Goal: Information Seeking & Learning: Check status

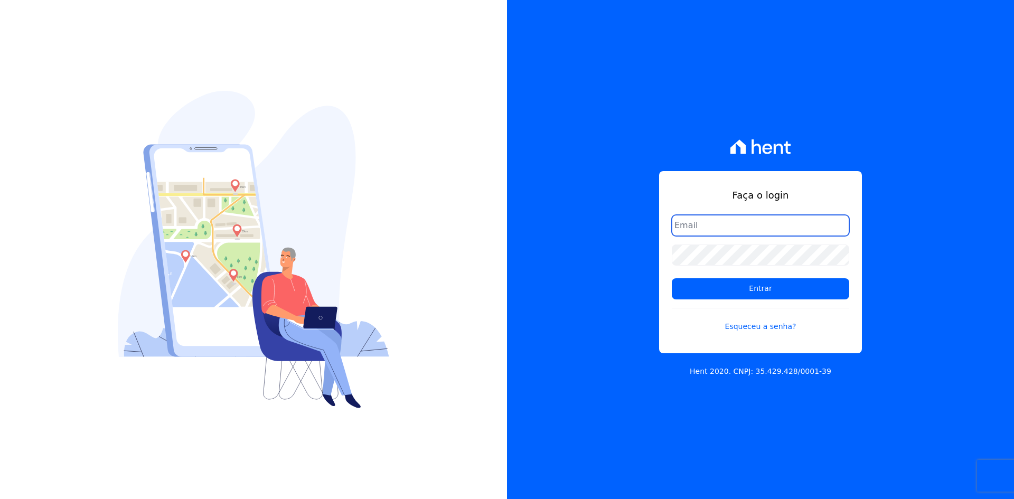
click at [726, 225] on input "email" at bounding box center [761, 225] width 178 height 21
type input "matheaus@celinaguimaraes.com.br"
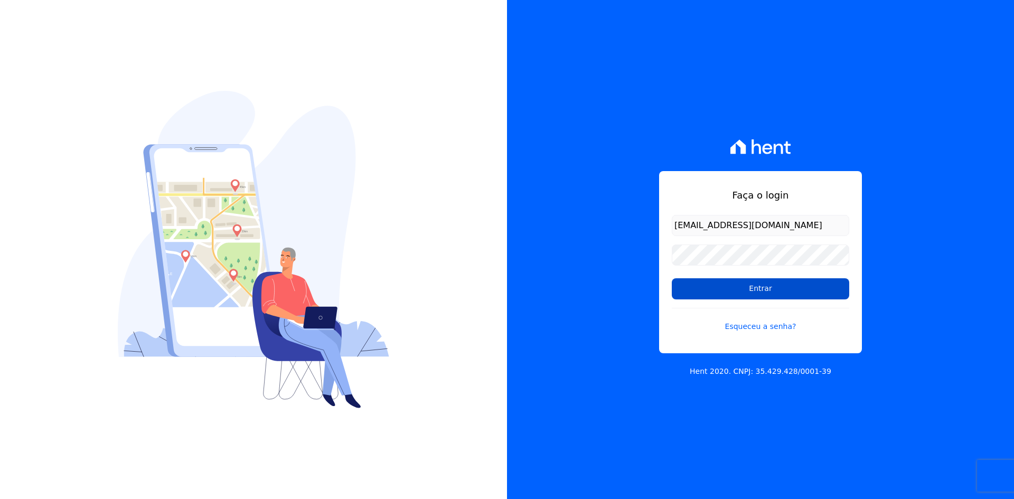
click at [741, 291] on input "Entrar" at bounding box center [761, 288] width 178 height 21
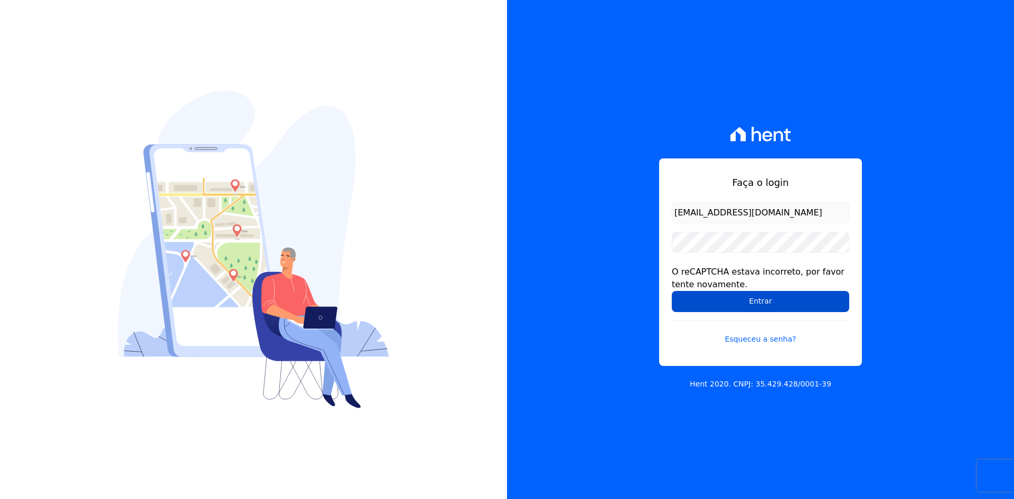
click at [753, 302] on input "Entrar" at bounding box center [761, 301] width 178 height 21
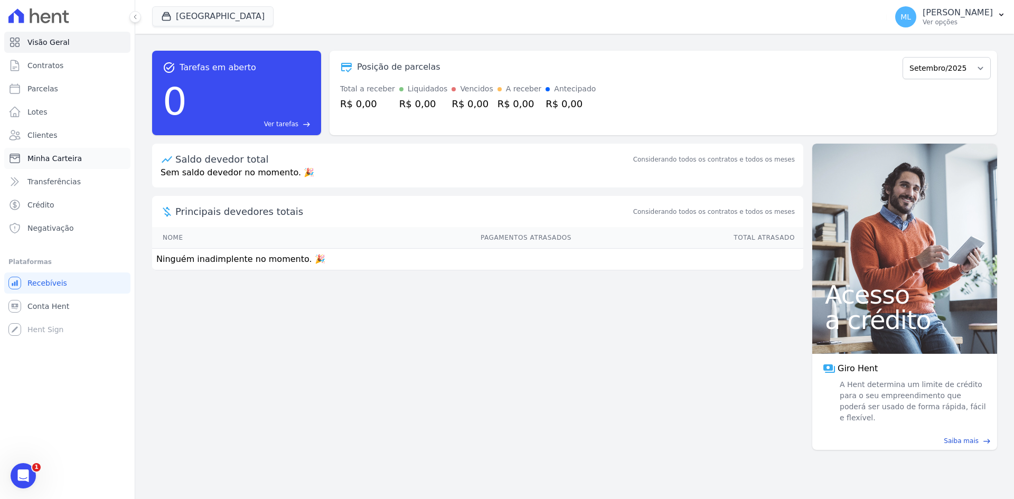
click at [79, 156] on link "Minha Carteira" at bounding box center [67, 158] width 126 height 21
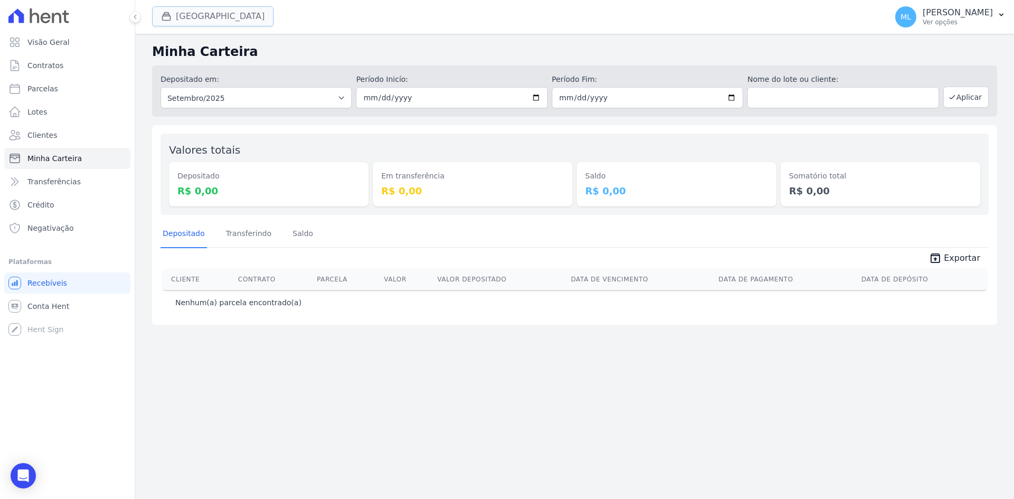
click at [186, 12] on button "[GEOGRAPHIC_DATA]" at bounding box center [213, 16] width 122 height 20
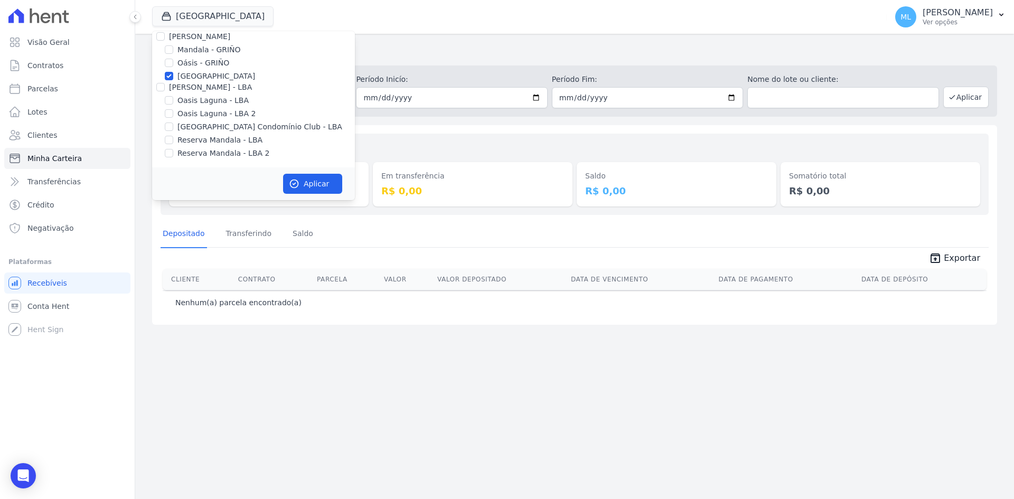
click at [204, 76] on label "[GEOGRAPHIC_DATA]" at bounding box center [217, 76] width 78 height 11
click at [173, 76] on input "[GEOGRAPHIC_DATA]" at bounding box center [169, 76] width 8 height 8
checkbox input "false"
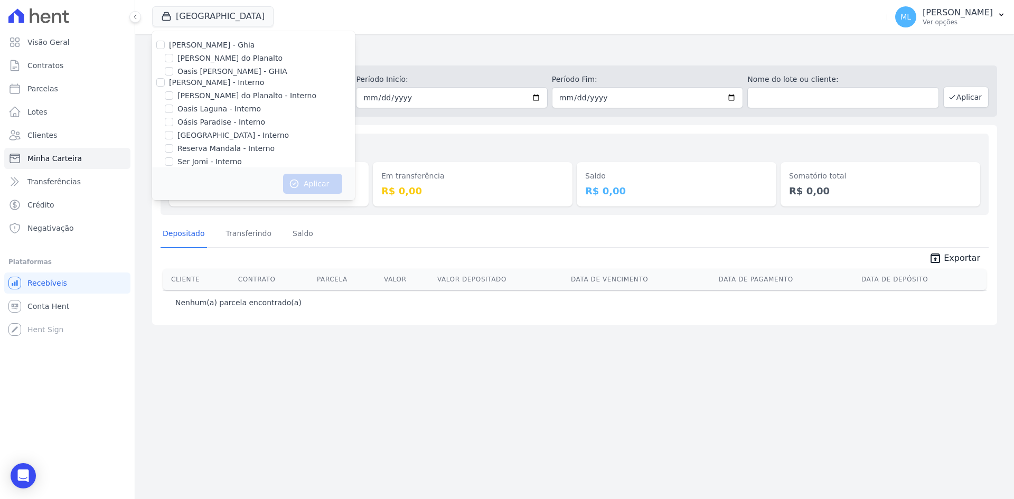
click at [198, 55] on label "Areias do Planalto" at bounding box center [230, 58] width 105 height 11
click at [173, 55] on input "Areias do Planalto" at bounding box center [169, 58] width 8 height 8
checkbox input "true"
click at [306, 179] on button "Aplicar" at bounding box center [312, 184] width 59 height 20
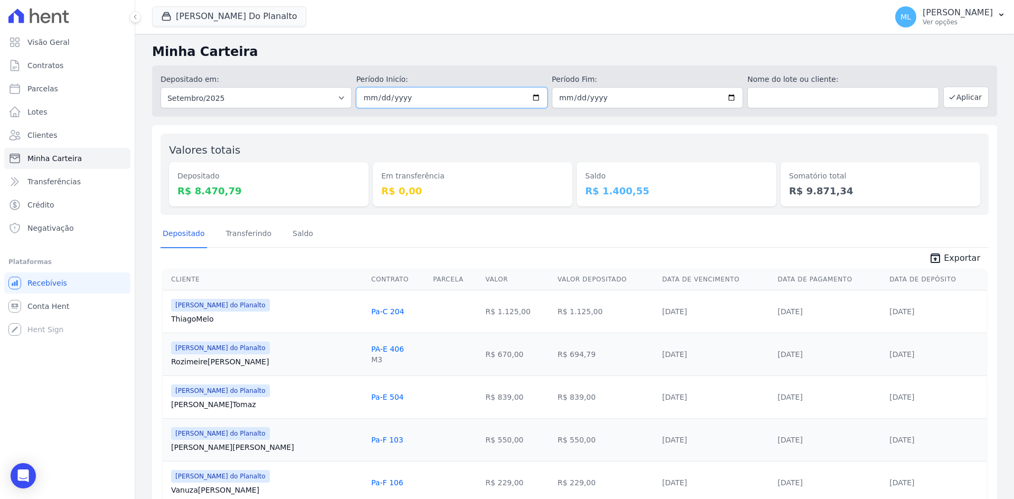
click at [531, 93] on input "2025-09-01" at bounding box center [451, 97] width 191 height 21
type input "[DATE]"
click at [732, 99] on input "2025-09-30" at bounding box center [647, 97] width 191 height 21
type input "[DATE]"
click at [954, 98] on button "Aplicar" at bounding box center [966, 97] width 45 height 21
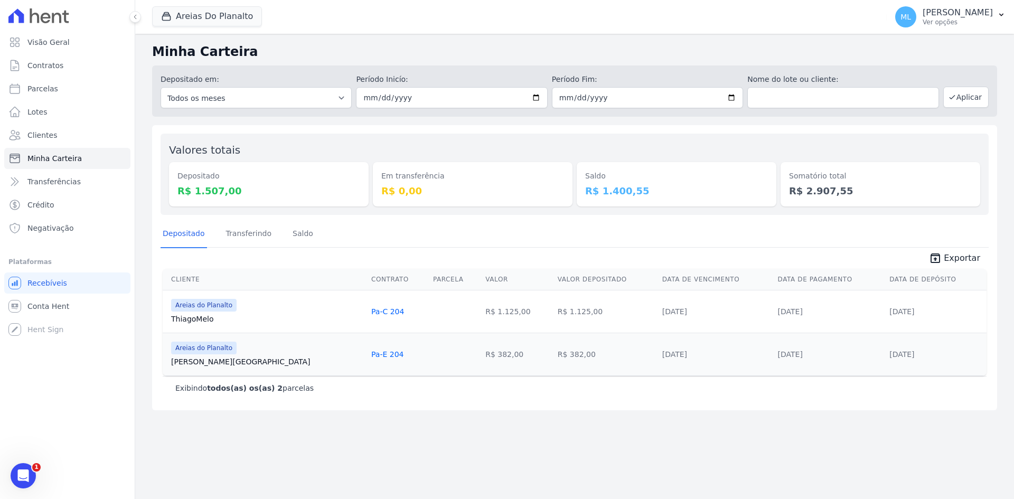
click at [949, 248] on span "unarchive Exportar" at bounding box center [575, 257] width 828 height 19
click at [949, 256] on span "Exportar" at bounding box center [962, 258] width 36 height 13
click at [450, 215] on div "Valores totais Depositado R$ 1.507,00 Em transferência R$ 0,00 [GEOGRAPHIC_DATA…" at bounding box center [574, 267] width 845 height 285
click at [207, 10] on button "Areias Do Planalto" at bounding box center [207, 16] width 110 height 20
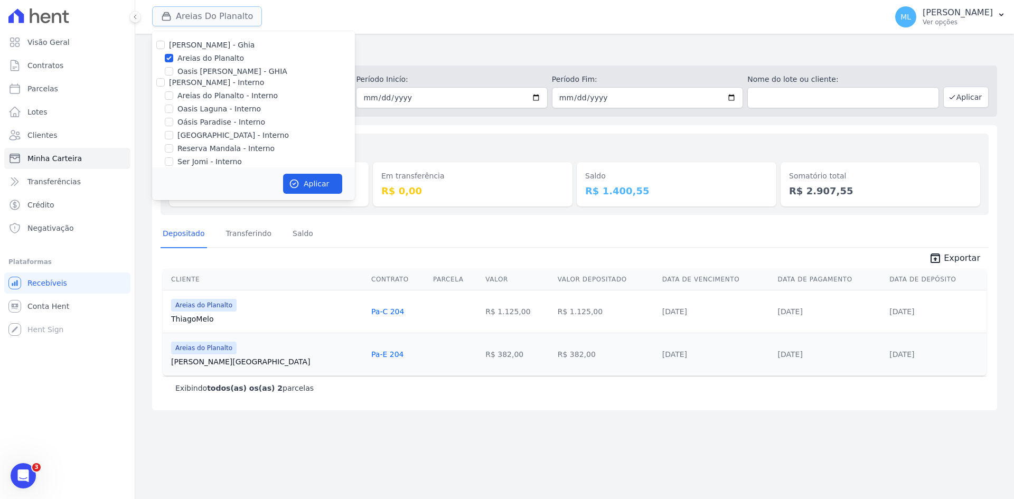
click at [207, 10] on button "Areias Do Planalto" at bounding box center [207, 16] width 110 height 20
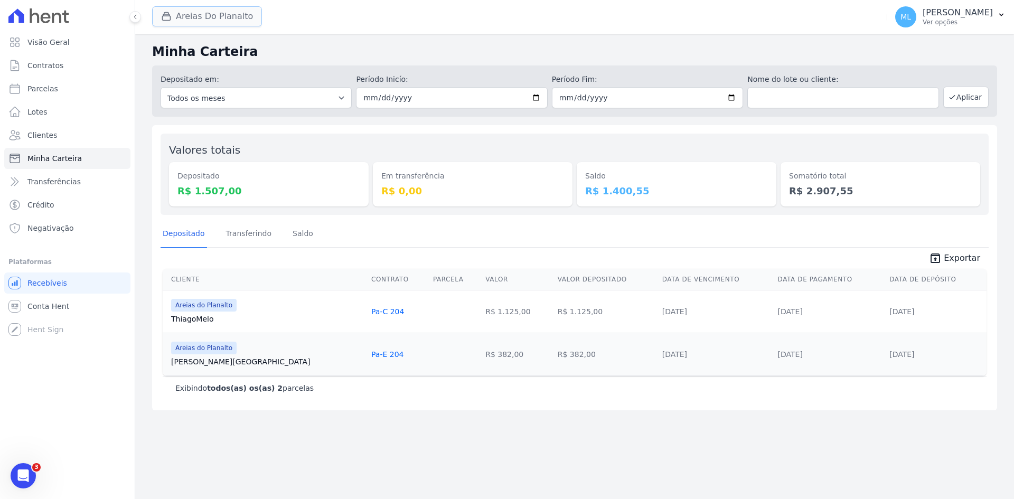
click at [206, 8] on button "Areias Do Planalto" at bounding box center [207, 16] width 110 height 20
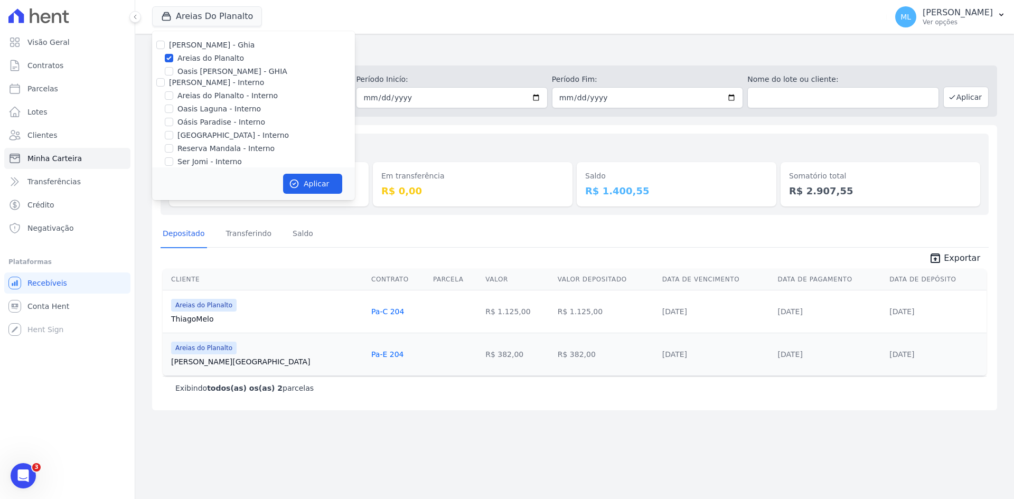
click at [193, 59] on label "Areias do Planalto" at bounding box center [211, 58] width 67 height 11
click at [173, 59] on input "Areias do Planalto" at bounding box center [169, 58] width 8 height 8
checkbox input "false"
click at [199, 96] on label "Areias do Planalto - Interno" at bounding box center [228, 95] width 100 height 11
click at [173, 96] on input "Areias do Planalto - Interno" at bounding box center [169, 95] width 8 height 8
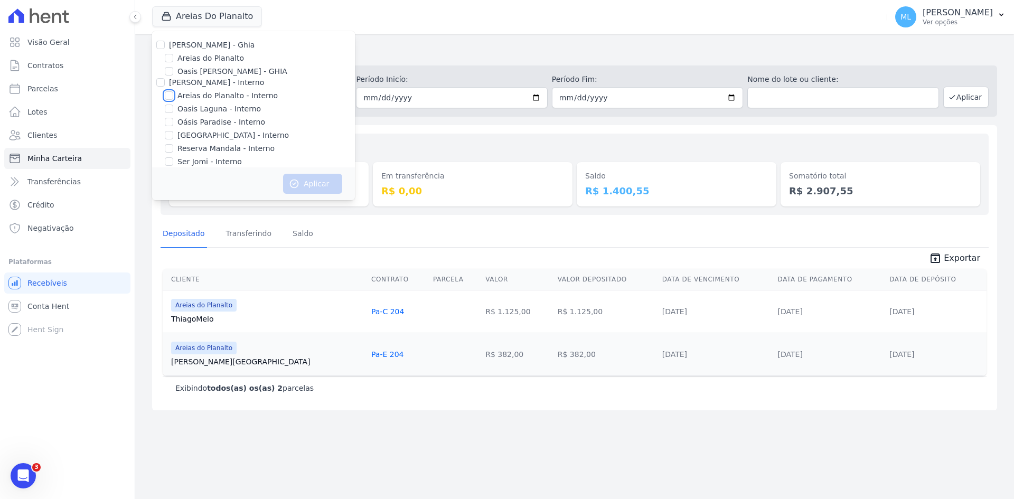
checkbox input "true"
click at [206, 133] on label "[GEOGRAPHIC_DATA] - Interno" at bounding box center [233, 135] width 111 height 11
click at [173, 133] on input "[GEOGRAPHIC_DATA] - Interno" at bounding box center [169, 135] width 8 height 8
checkbox input "true"
click at [315, 183] on button "Aplicar" at bounding box center [312, 184] width 59 height 20
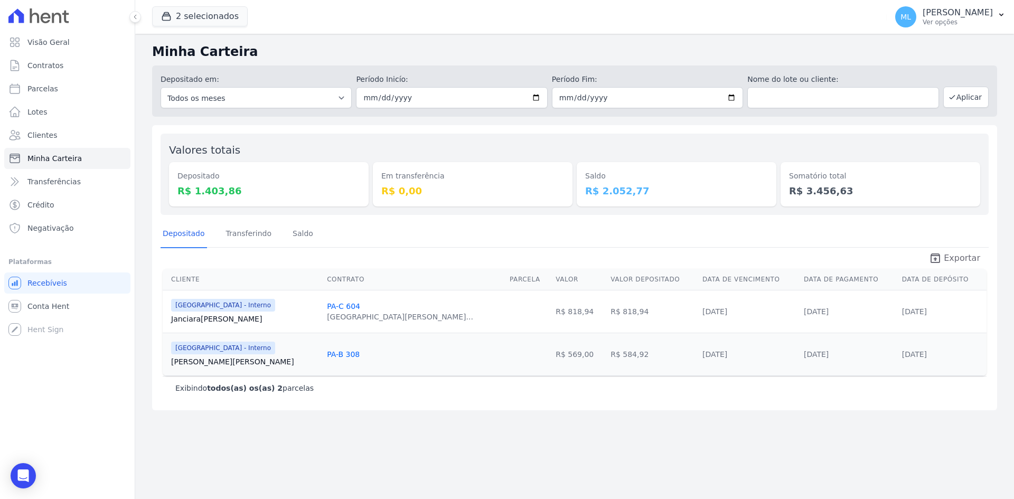
click at [963, 257] on span "Exportar" at bounding box center [962, 258] width 36 height 13
drag, startPoint x: 430, startPoint y: 236, endPoint x: 431, endPoint y: 230, distance: 5.8
click at [430, 236] on div "Depositado Transferindo [GEOGRAPHIC_DATA]" at bounding box center [575, 234] width 828 height 26
click at [202, 8] on button "2 selecionados" at bounding box center [200, 16] width 96 height 20
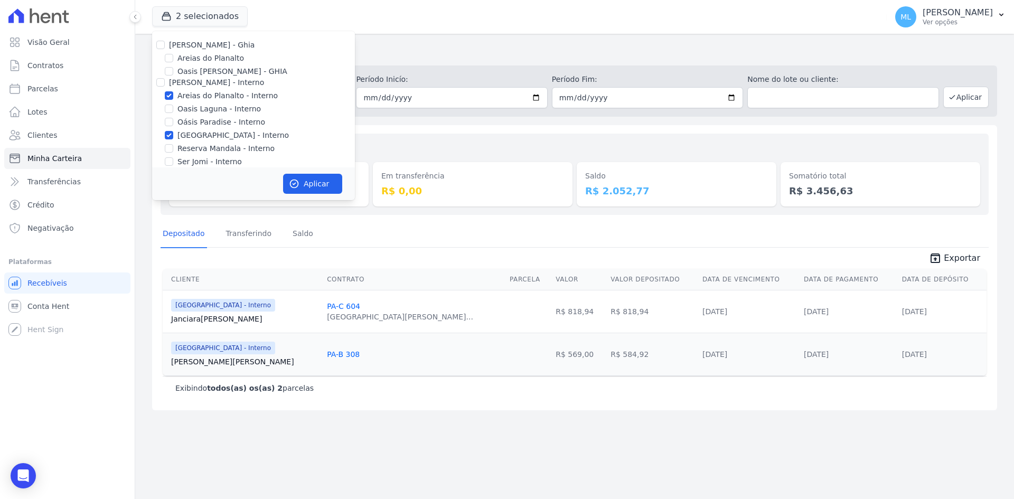
click at [207, 100] on label "Areias do Planalto - Interno" at bounding box center [228, 95] width 100 height 11
click at [173, 100] on input "Areias do Planalto - Interno" at bounding box center [169, 95] width 8 height 8
checkbox input "false"
click at [209, 136] on label "[GEOGRAPHIC_DATA] - Interno" at bounding box center [233, 135] width 111 height 11
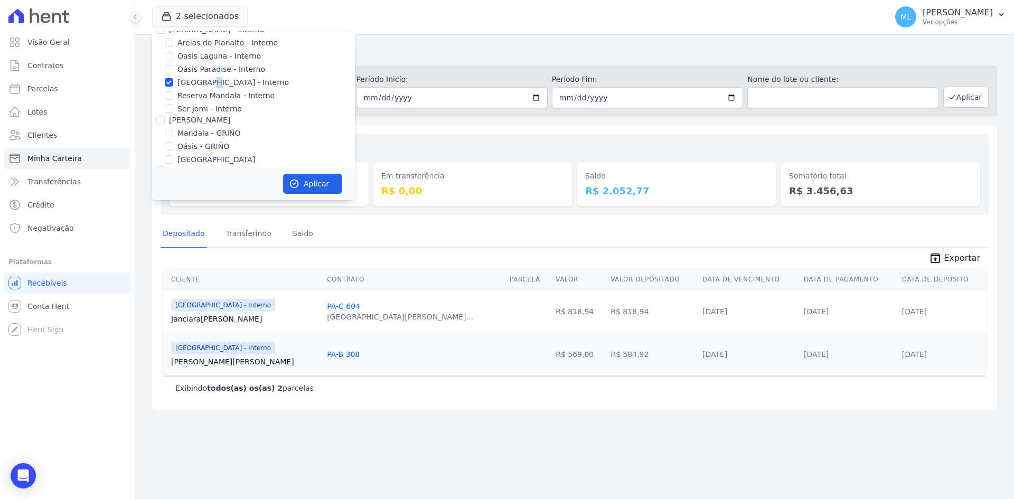
click at [209, 83] on label "[GEOGRAPHIC_DATA] - Interno" at bounding box center [233, 82] width 111 height 11
click at [173, 83] on input "[GEOGRAPHIC_DATA] - Interno" at bounding box center [169, 82] width 8 height 8
checkbox input "false"
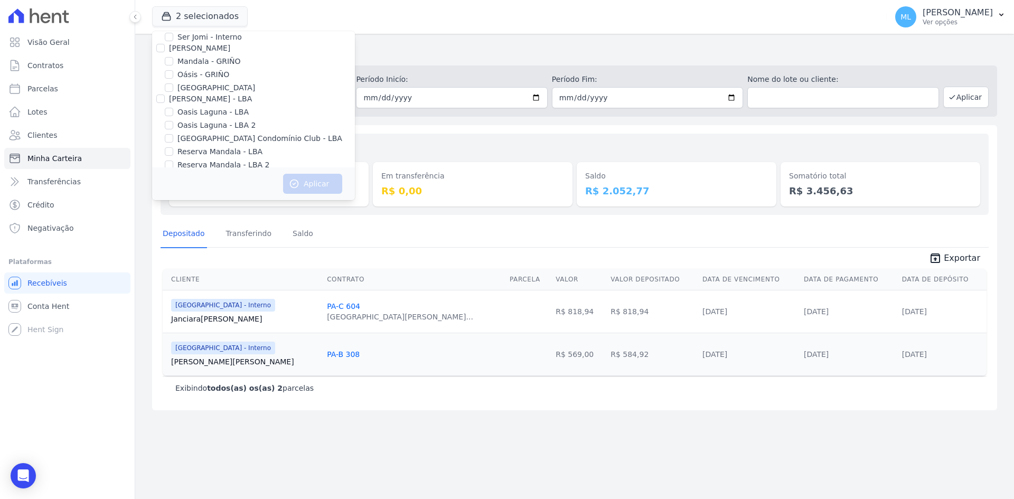
scroll to position [136, 0]
click at [208, 79] on label "[GEOGRAPHIC_DATA]" at bounding box center [217, 76] width 78 height 11
click at [173, 79] on input "[GEOGRAPHIC_DATA]" at bounding box center [169, 76] width 8 height 8
checkbox input "true"
click at [305, 181] on button "Aplicar" at bounding box center [312, 184] width 59 height 20
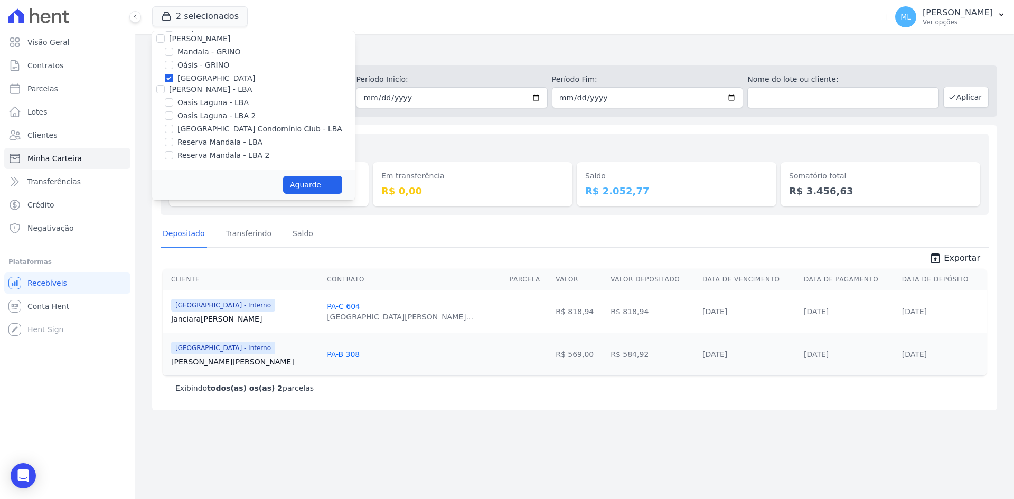
scroll to position [134, 0]
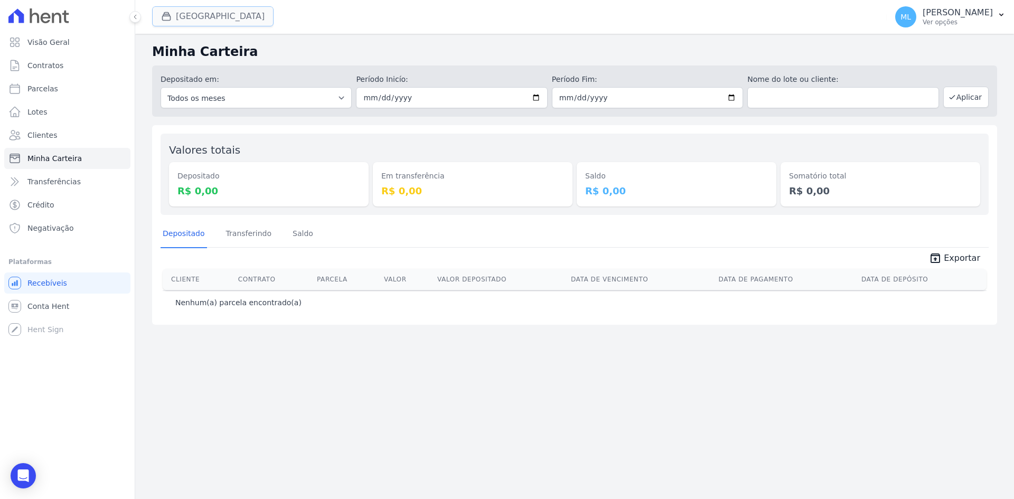
click at [200, 22] on button "[GEOGRAPHIC_DATA]" at bounding box center [213, 16] width 122 height 20
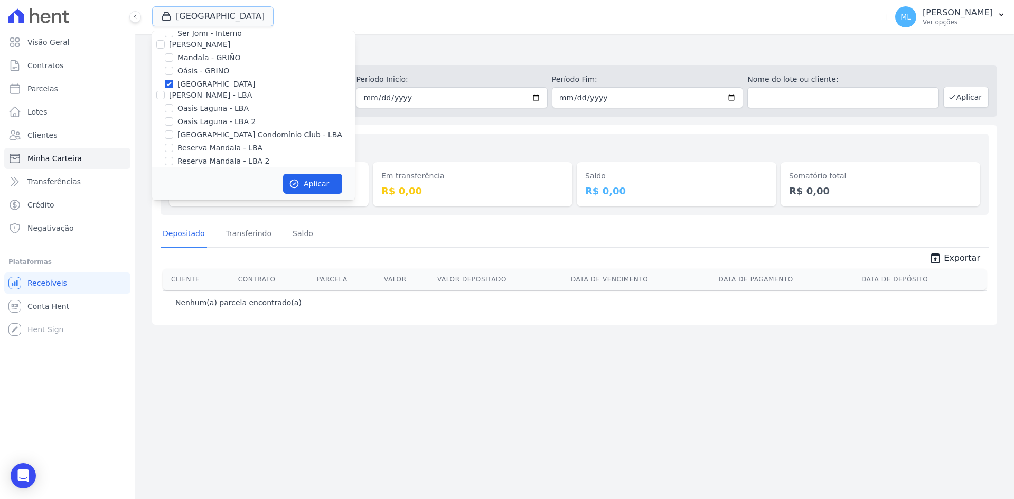
scroll to position [136, 0]
click at [204, 71] on label "[GEOGRAPHIC_DATA]" at bounding box center [217, 76] width 78 height 11
click at [173, 72] on input "[GEOGRAPHIC_DATA]" at bounding box center [169, 76] width 8 height 8
checkbox input "false"
click at [221, 127] on label "[GEOGRAPHIC_DATA] Condomínio Club - LBA" at bounding box center [260, 127] width 165 height 11
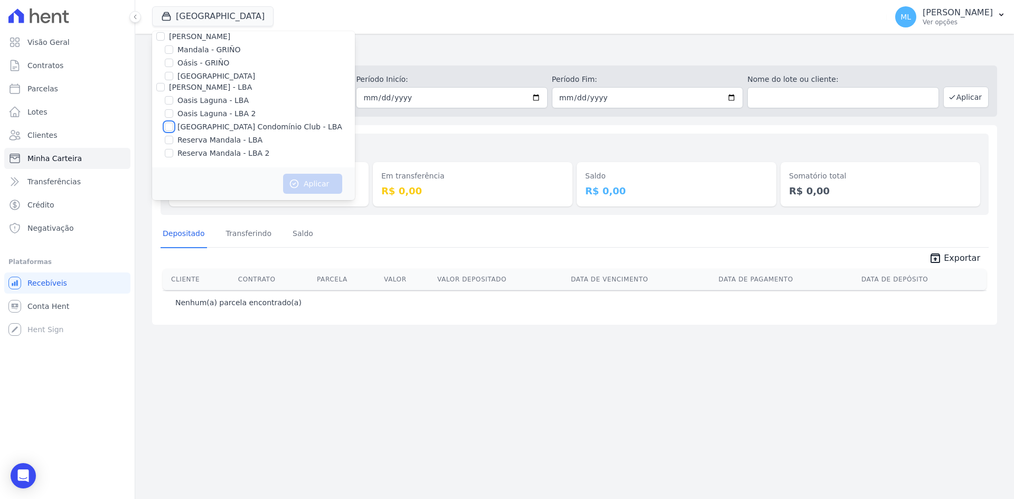
click at [173, 127] on input "[GEOGRAPHIC_DATA] Condomínio Club - LBA" at bounding box center [169, 127] width 8 height 8
checkbox input "true"
click at [317, 184] on button "Aplicar" at bounding box center [312, 184] width 59 height 20
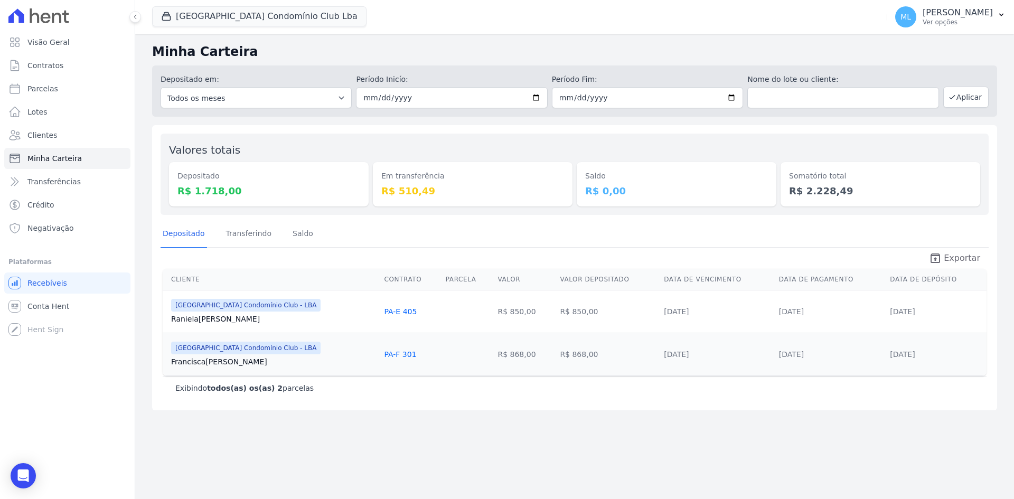
click at [967, 258] on span "Exportar" at bounding box center [962, 258] width 36 height 13
click at [225, 18] on button "[GEOGRAPHIC_DATA] Condomínio Club Lba" at bounding box center [259, 16] width 214 height 20
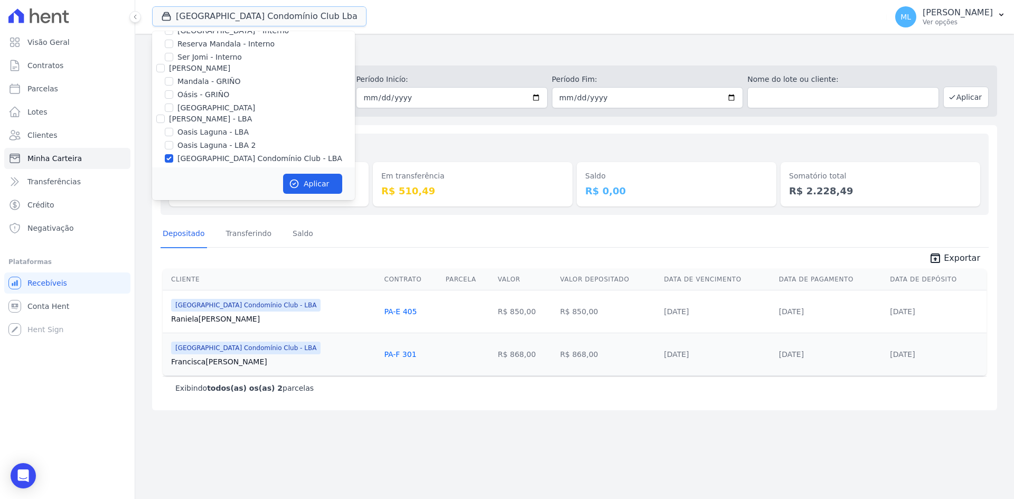
scroll to position [136, 0]
click at [201, 128] on label "[GEOGRAPHIC_DATA] Condomínio Club - LBA" at bounding box center [260, 127] width 165 height 11
click at [173, 128] on input "[GEOGRAPHIC_DATA] Condomínio Club - LBA" at bounding box center [169, 127] width 8 height 8
checkbox input "false"
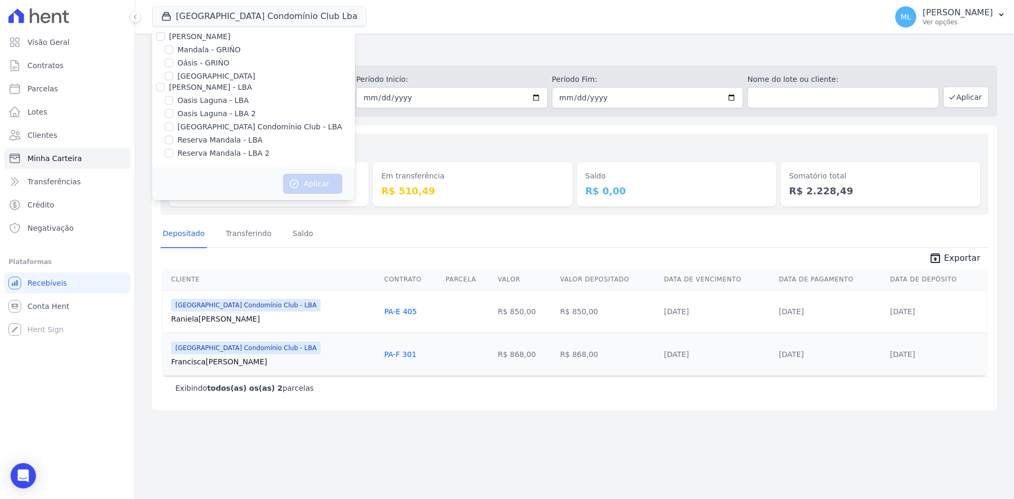
click at [205, 139] on label "Reserva Mandala - LBA" at bounding box center [220, 140] width 85 height 11
click at [173, 139] on input "Reserva Mandala - LBA" at bounding box center [169, 140] width 8 height 8
checkbox input "true"
click at [207, 151] on label "Reserva Mandala - LBA 2" at bounding box center [224, 153] width 92 height 11
click at [173, 151] on input "Reserva Mandala - LBA 2" at bounding box center [169, 153] width 8 height 8
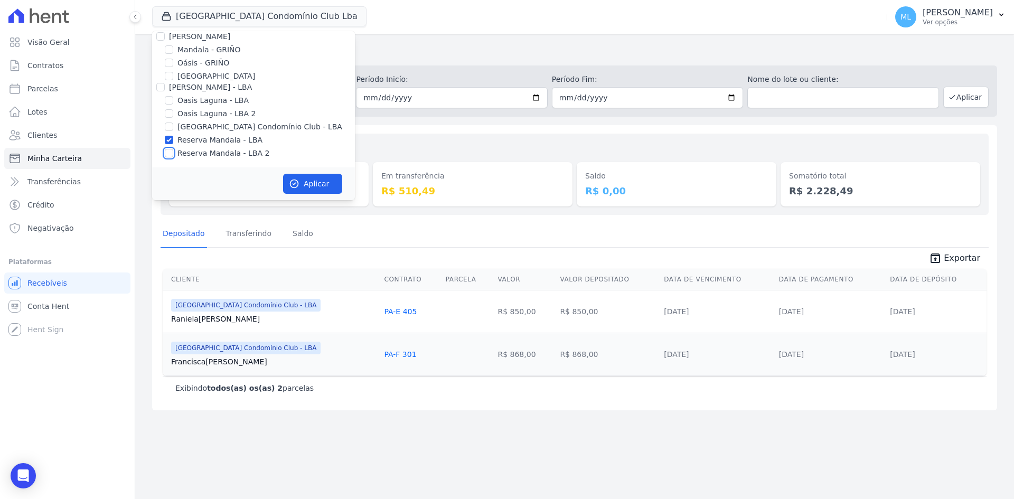
checkbox input "true"
click at [305, 176] on button "Aplicar" at bounding box center [312, 184] width 59 height 20
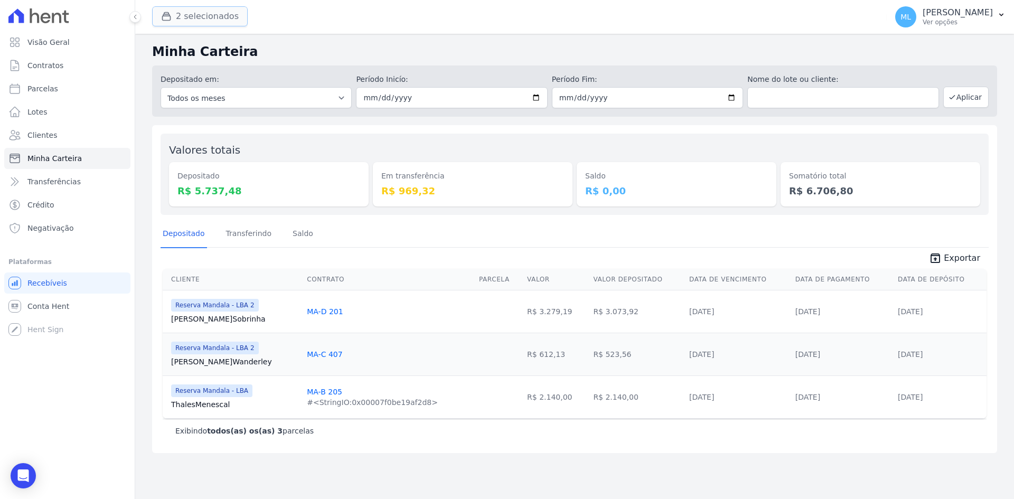
click at [216, 15] on button "2 selecionados" at bounding box center [200, 16] width 96 height 20
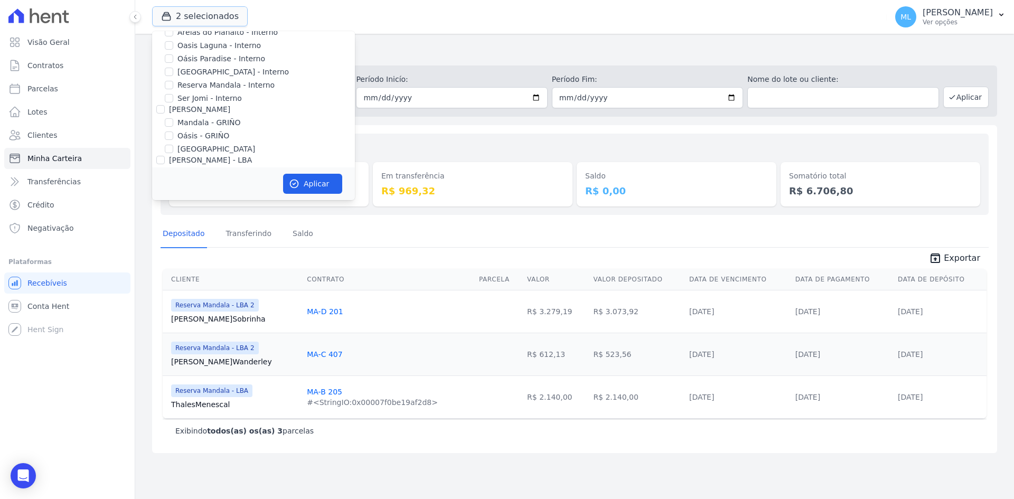
scroll to position [136, 0]
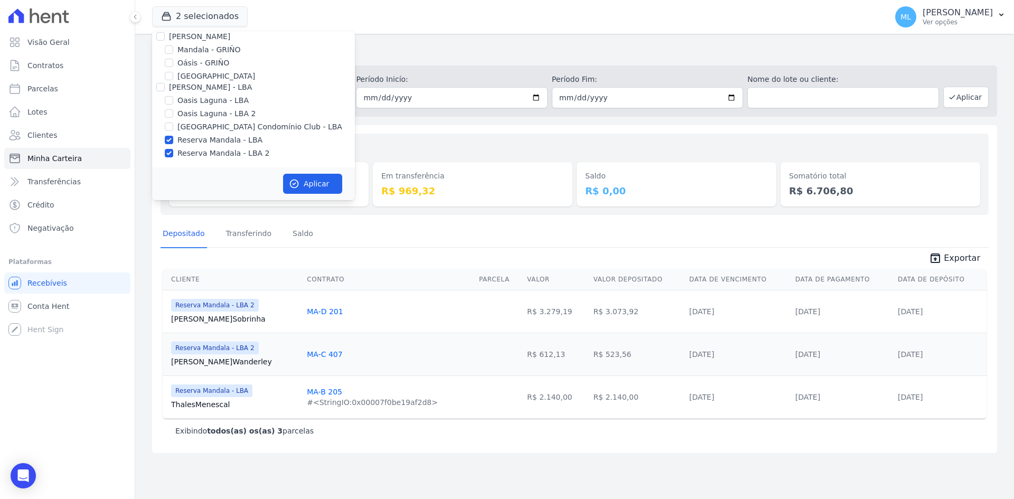
click at [444, 116] on div "Depositado em: Todos os meses Fevereiro/2024 Março/2024 Abril/2024 Maio/2024 Ju…" at bounding box center [574, 91] width 845 height 51
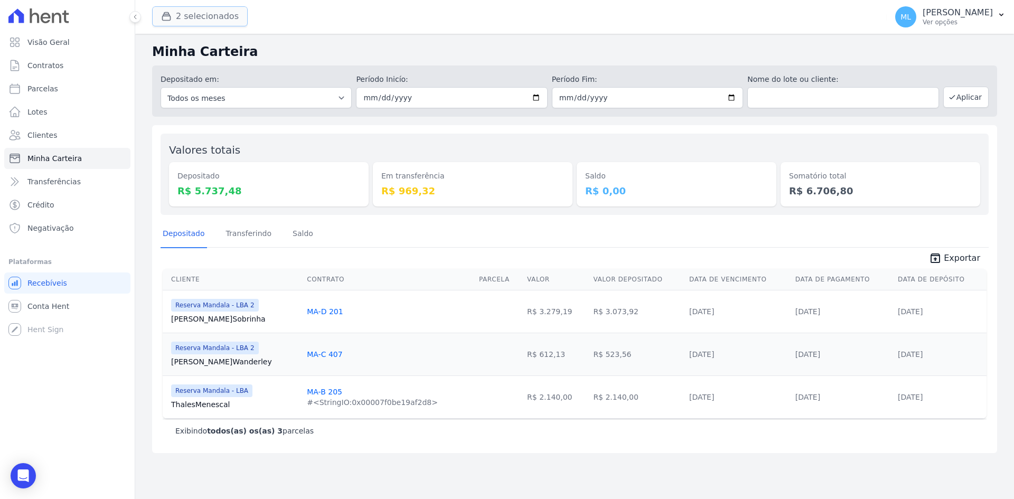
click at [214, 20] on button "2 selecionados" at bounding box center [200, 16] width 96 height 20
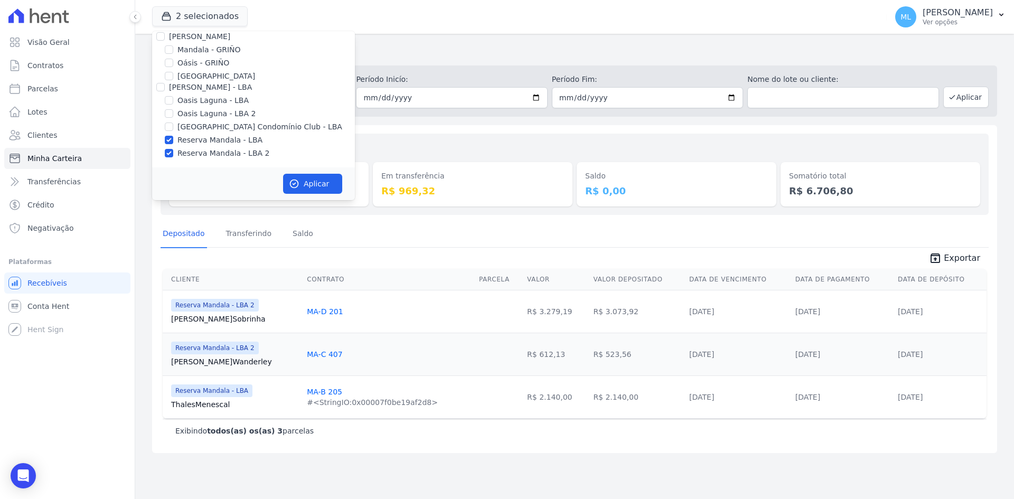
click at [455, 133] on div "Valores totais Depositado R$ 5.737,48 Em transferência R$ 969,32 [GEOGRAPHIC_DA…" at bounding box center [574, 289] width 845 height 328
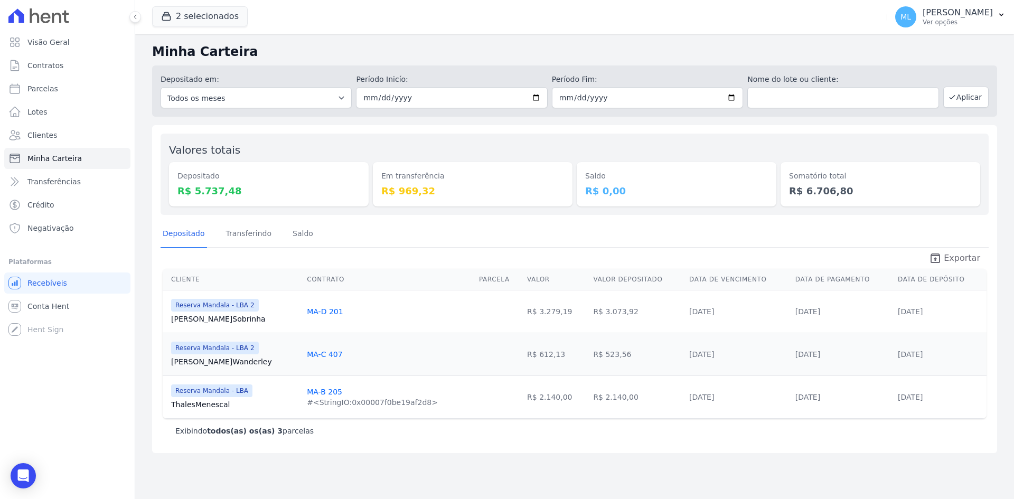
click at [954, 256] on span "Exportar" at bounding box center [962, 258] width 36 height 13
click at [207, 20] on button "2 selecionados" at bounding box center [200, 16] width 96 height 20
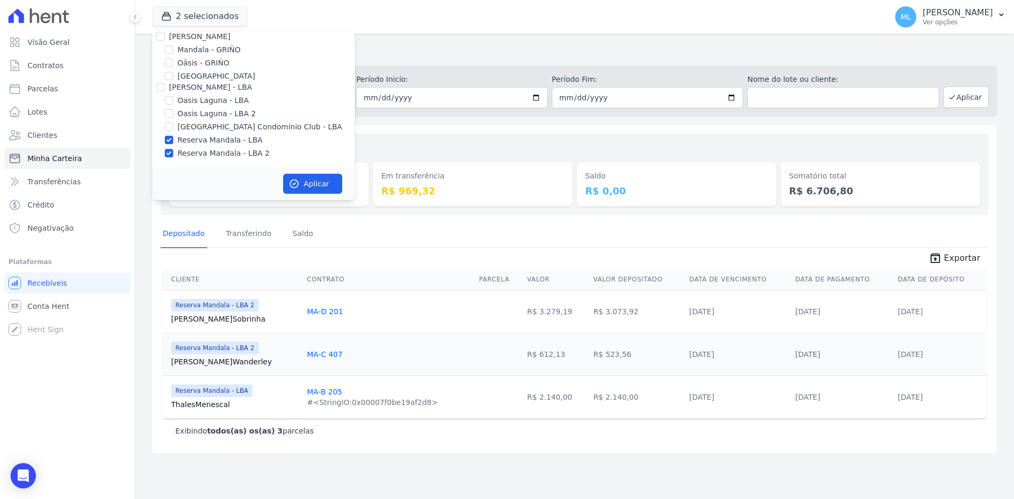
click at [183, 139] on label "Reserva Mandala - LBA" at bounding box center [220, 140] width 85 height 11
click at [173, 139] on input "Reserva Mandala - LBA" at bounding box center [169, 140] width 8 height 8
checkbox input "false"
click at [188, 154] on label "Reserva Mandala - LBA 2" at bounding box center [224, 153] width 92 height 11
click at [173, 154] on input "Reserva Mandala - LBA 2" at bounding box center [169, 153] width 8 height 8
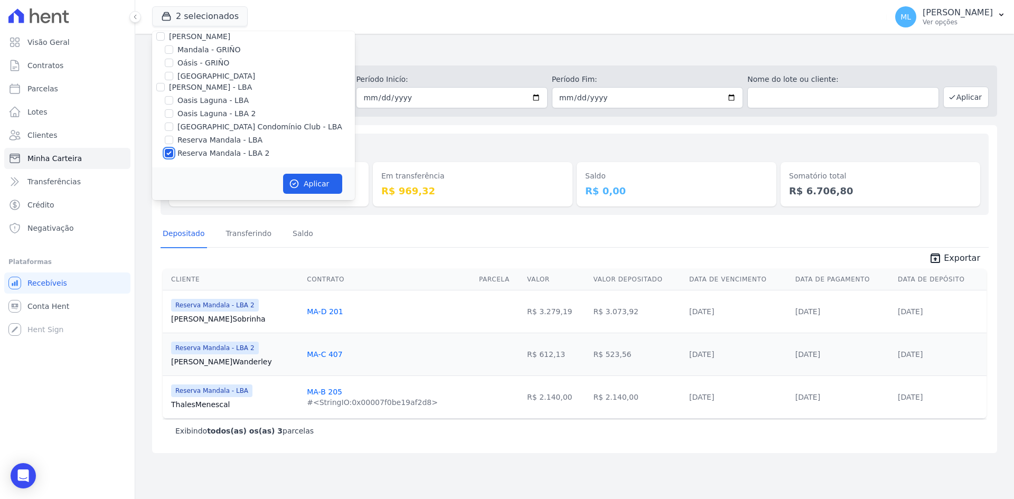
checkbox input "false"
click at [217, 51] on label "Mandala - GRIÑO" at bounding box center [209, 49] width 63 height 11
click at [173, 51] on input "Mandala - GRIÑO" at bounding box center [169, 49] width 8 height 8
checkbox input "true"
click at [316, 176] on button "Aplicar" at bounding box center [312, 184] width 59 height 20
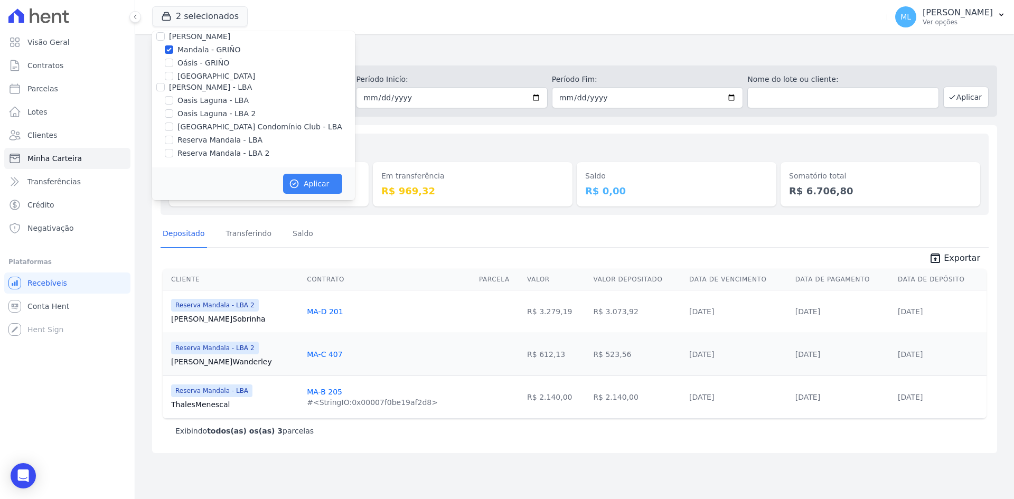
scroll to position [134, 0]
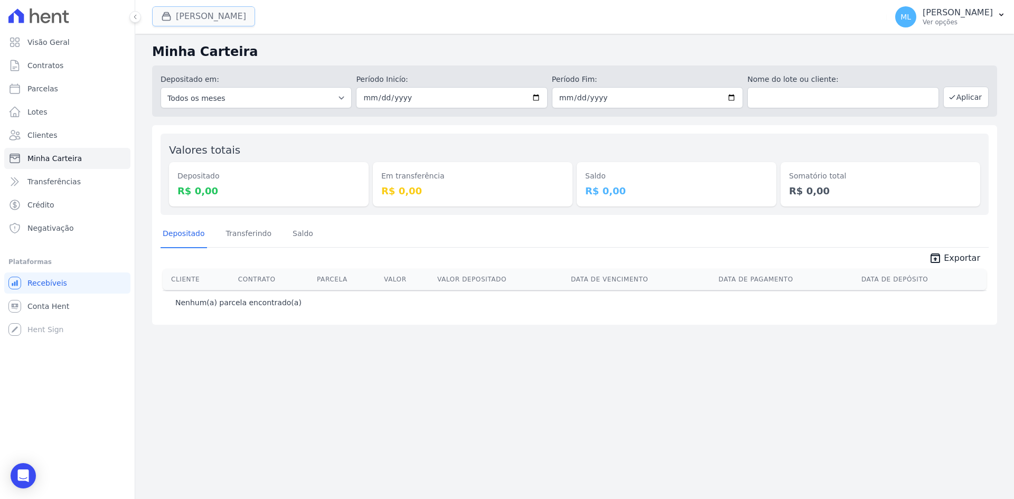
click at [216, 15] on button "[PERSON_NAME]" at bounding box center [203, 16] width 103 height 20
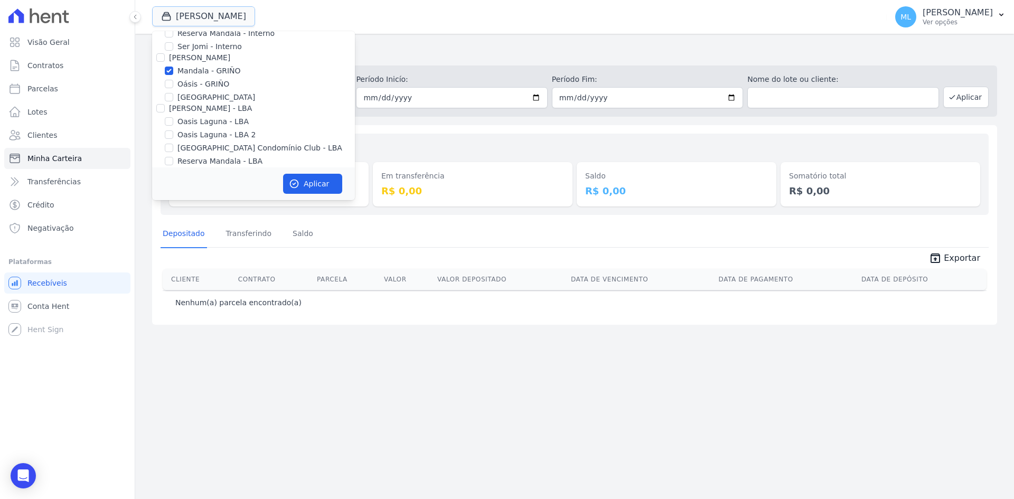
scroll to position [136, 0]
click at [216, 46] on label "Mandala - GRIÑO" at bounding box center [209, 49] width 63 height 11
click at [173, 46] on input "Mandala - GRIÑO" at bounding box center [169, 49] width 8 height 8
checkbox input "false"
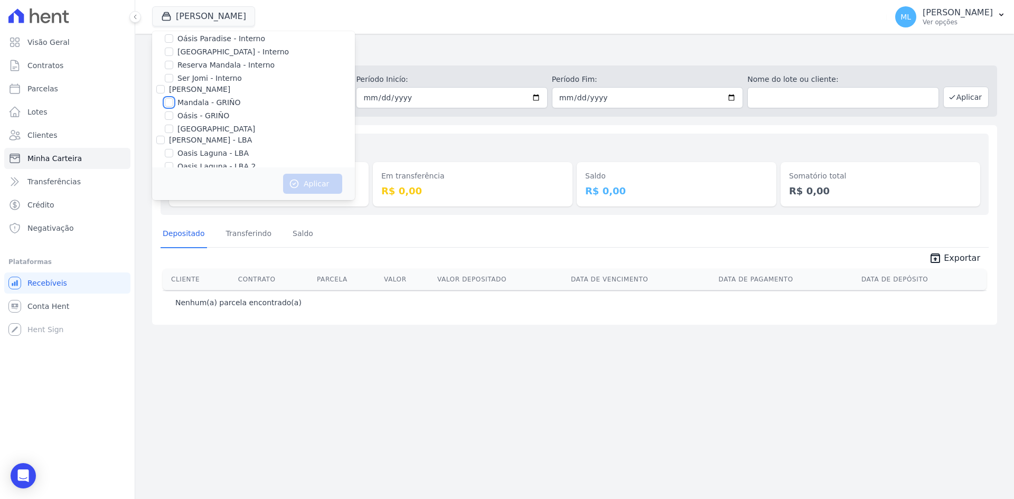
scroll to position [31, 0]
click at [198, 114] on label "Reserva Mandala - Interno" at bounding box center [226, 118] width 97 height 11
click at [173, 114] on input "Reserva Mandala - Interno" at bounding box center [169, 118] width 8 height 8
checkbox input "true"
click at [302, 175] on button "Aplicar" at bounding box center [312, 184] width 59 height 20
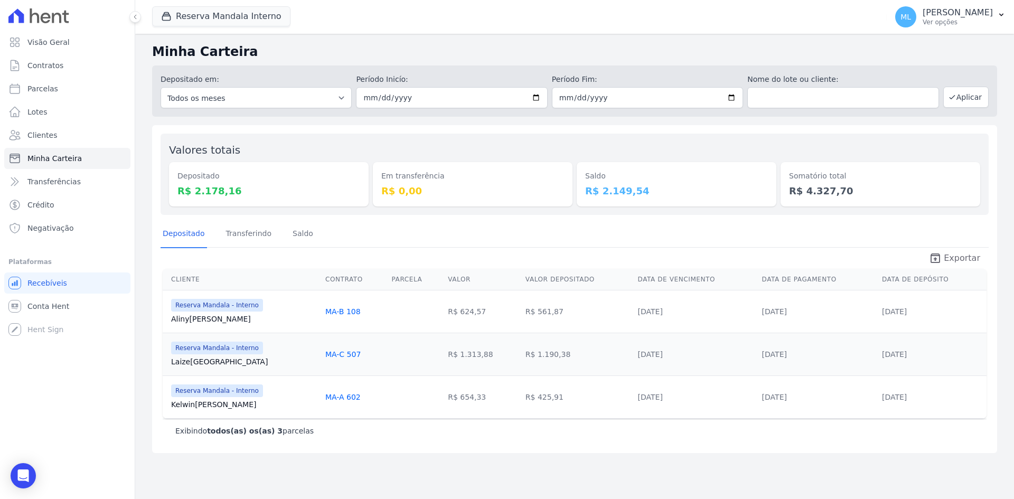
click at [957, 256] on span "Exportar" at bounding box center [962, 258] width 36 height 13
click at [62, 130] on link "Clientes" at bounding box center [67, 135] width 126 height 21
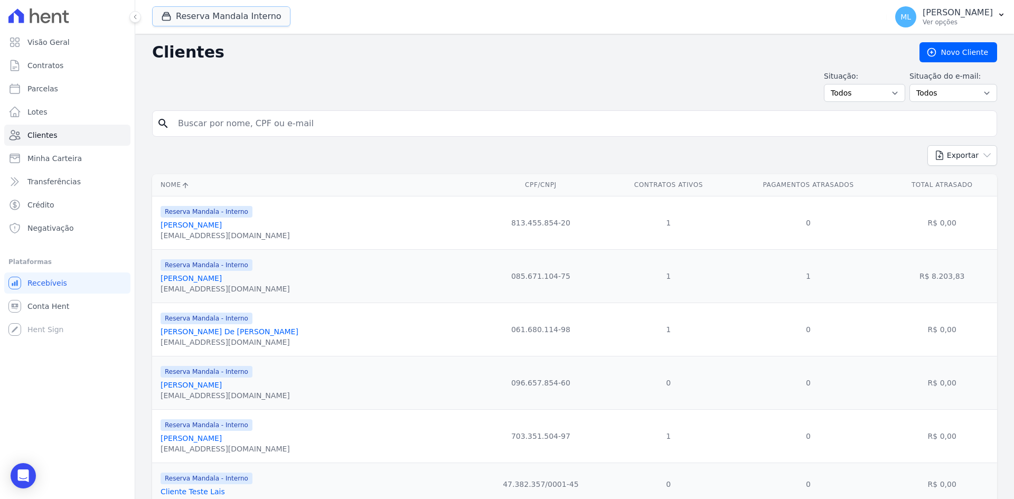
click at [250, 21] on button "Reserva Mandala Interno" at bounding box center [221, 16] width 138 height 20
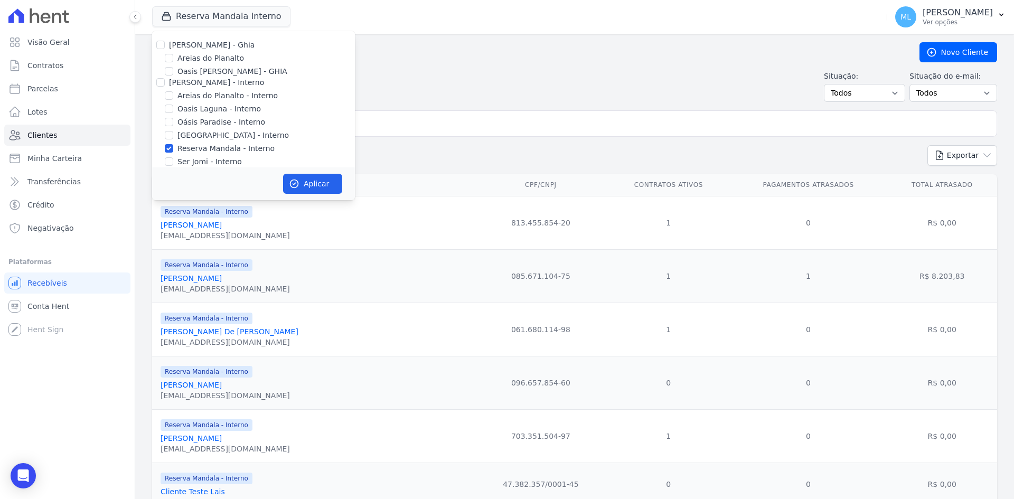
click at [183, 50] on div "[PERSON_NAME] - Ghia" at bounding box center [212, 45] width 86 height 11
click at [166, 45] on div "[PERSON_NAME] - Ghia" at bounding box center [253, 45] width 203 height 11
click at [163, 51] on div "[PERSON_NAME] - Ghia Areias do Planalto Oasis [PERSON_NAME] - GHIA [PERSON_NAME…" at bounding box center [253, 167] width 203 height 273
click at [160, 53] on div "Areias do Planalto" at bounding box center [253, 58] width 203 height 11
click at [160, 46] on input "[PERSON_NAME] - Ghia" at bounding box center [160, 45] width 8 height 8
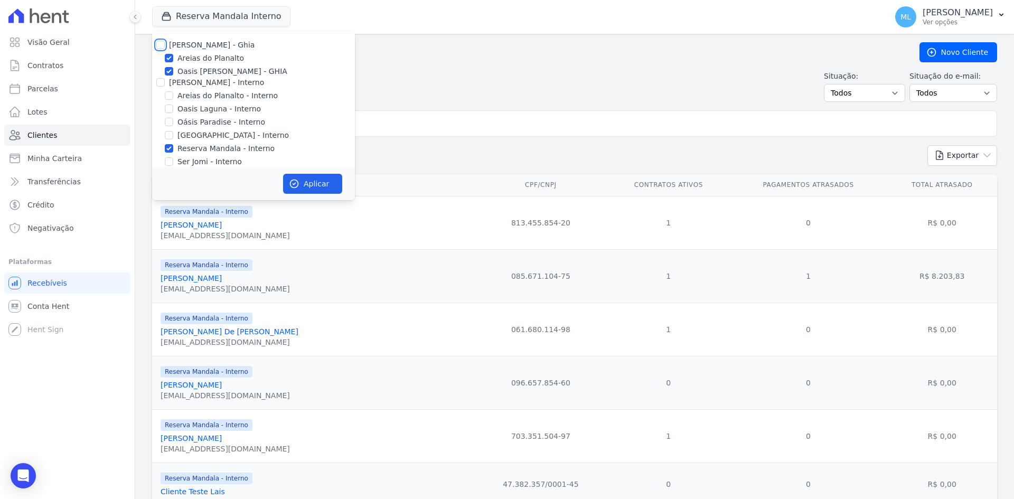
checkbox input "true"
click at [161, 80] on input "[PERSON_NAME] - Interno" at bounding box center [160, 82] width 8 height 8
checkbox input "true"
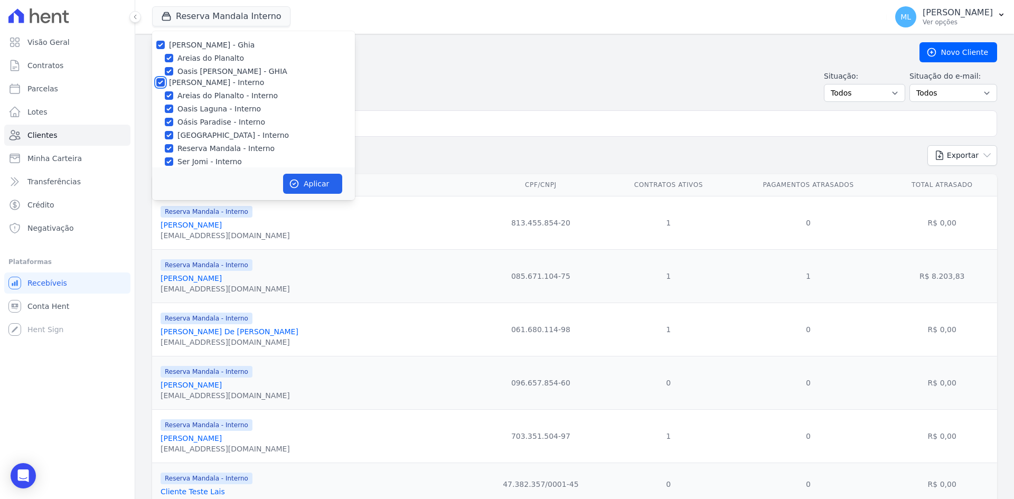
checkbox input "true"
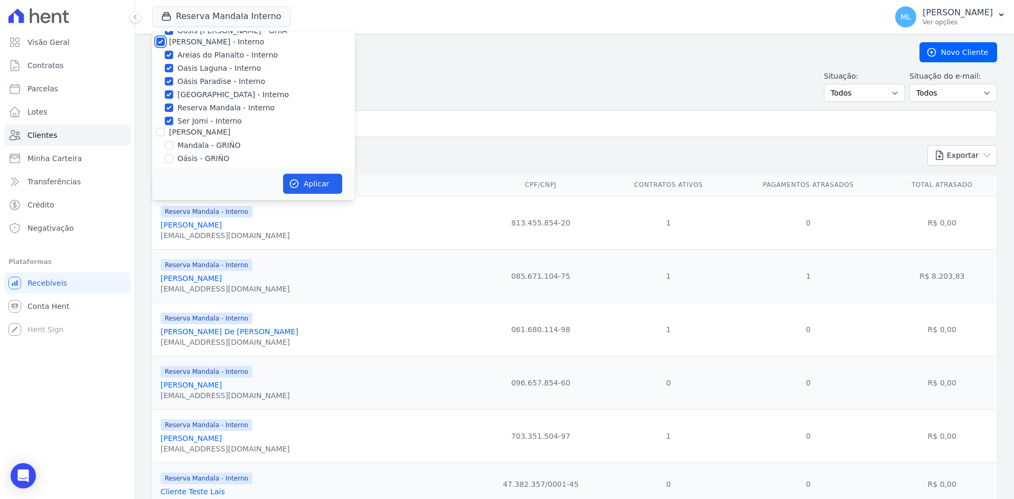
scroll to position [106, 0]
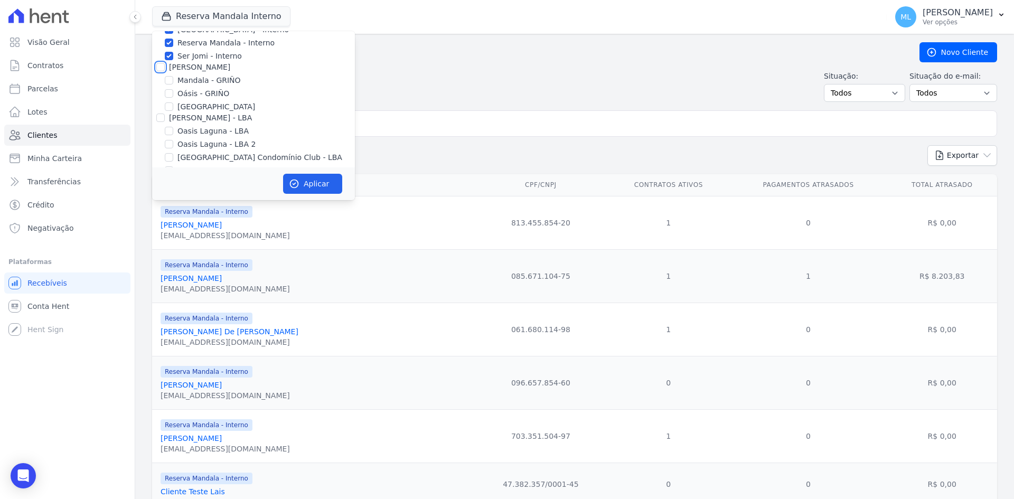
click at [159, 70] on input "[PERSON_NAME]" at bounding box center [160, 67] width 8 height 8
checkbox input "true"
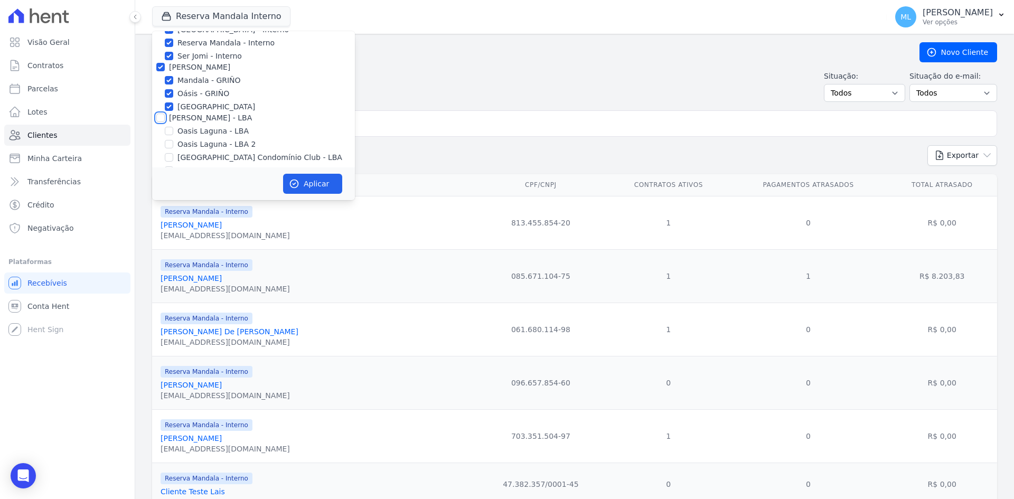
click at [161, 114] on input "[PERSON_NAME] - LBA" at bounding box center [160, 118] width 8 height 8
checkbox input "true"
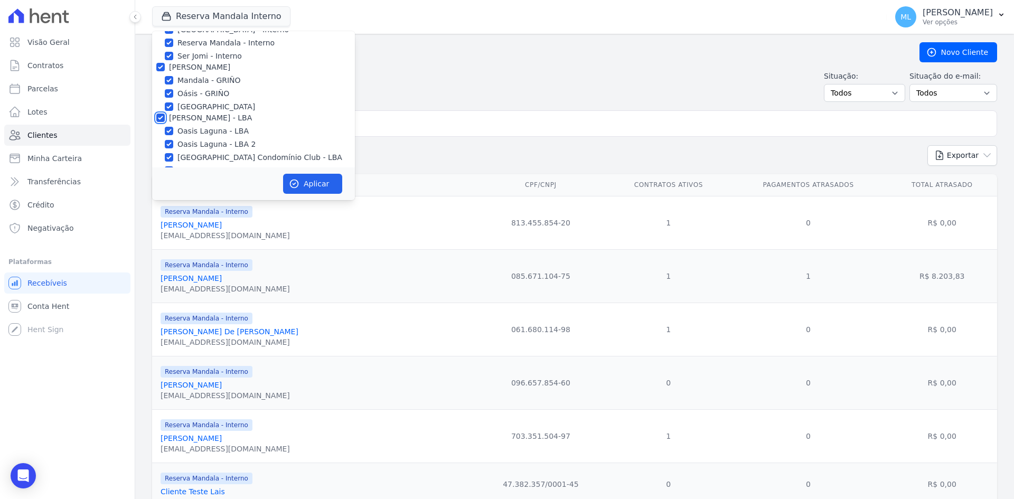
checkbox input "true"
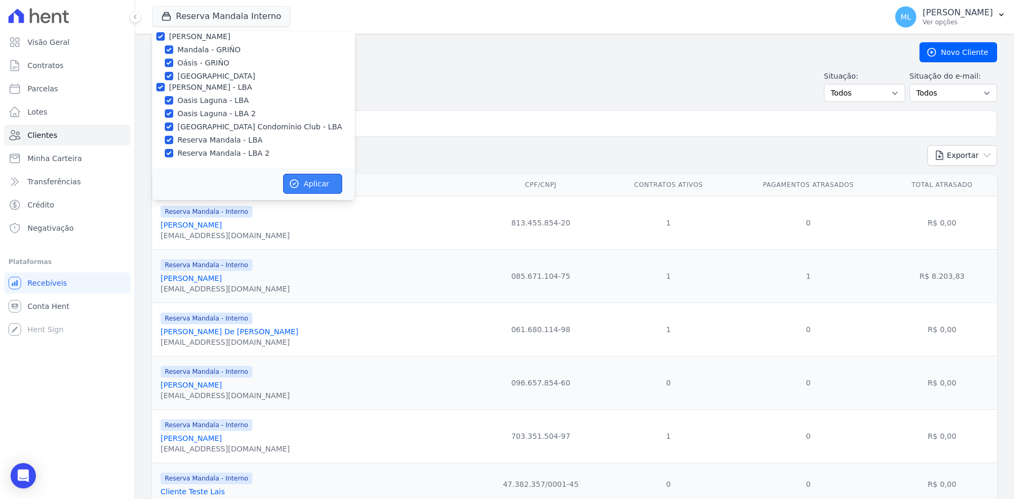
click at [303, 180] on button "Aplicar" at bounding box center [312, 184] width 59 height 20
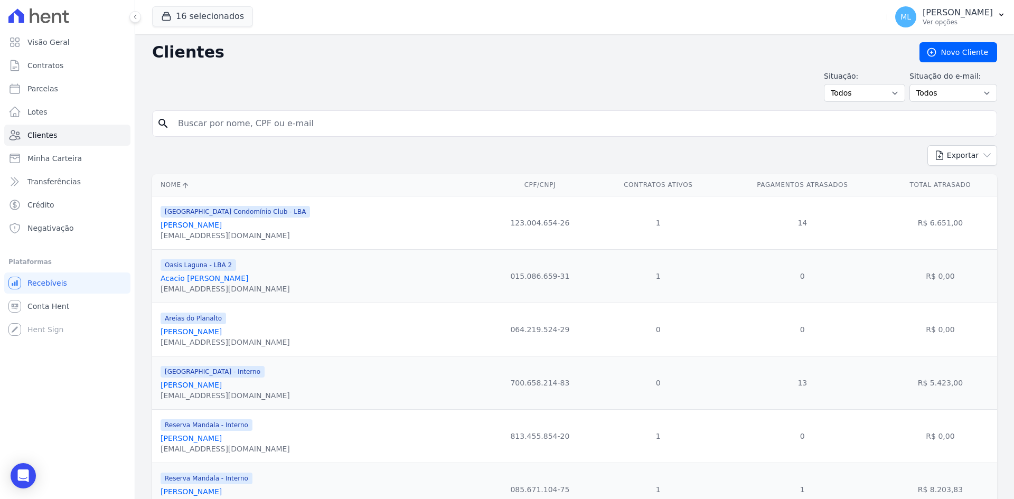
click at [424, 130] on input "search" at bounding box center [582, 123] width 821 height 21
type input "ladson"
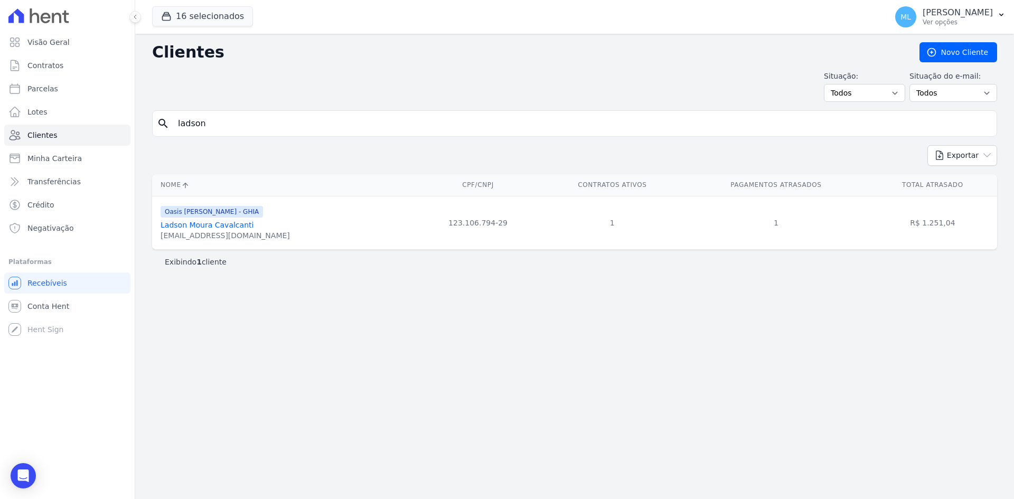
click at [230, 230] on div "Ladson Moura Cavalcanti" at bounding box center [225, 225] width 129 height 11
click at [220, 225] on link "Ladson Moura Cavalcanti" at bounding box center [207, 225] width 93 height 8
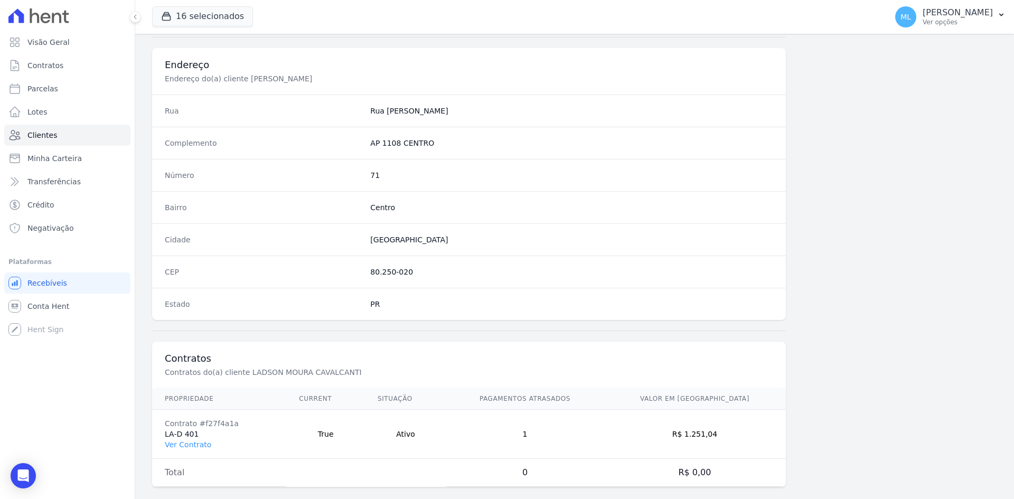
scroll to position [489, 0]
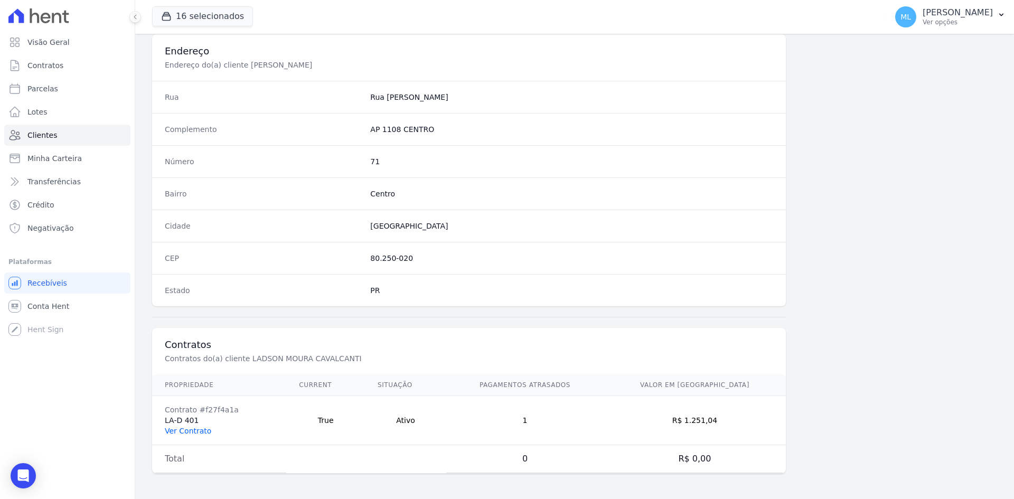
click at [201, 431] on link "Ver Contrato" at bounding box center [188, 431] width 46 height 8
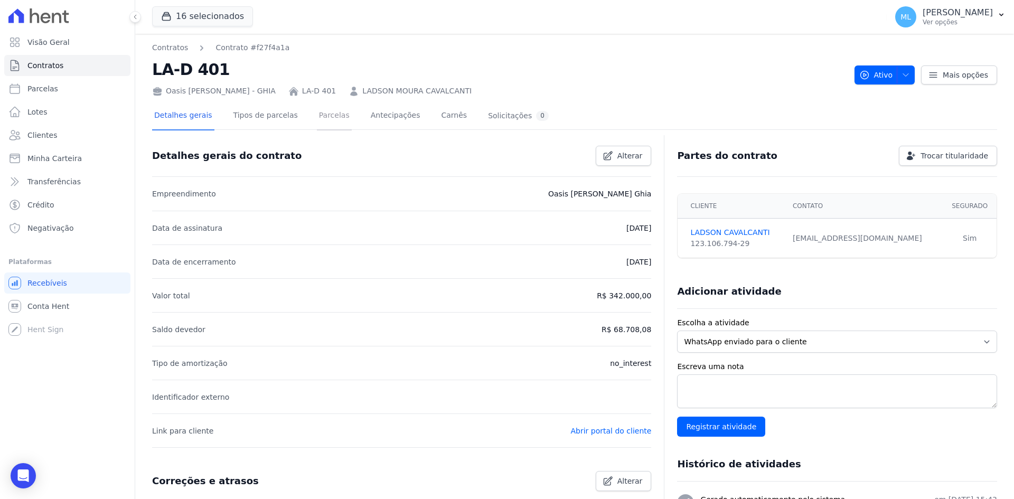
click at [317, 118] on link "Parcelas" at bounding box center [334, 116] width 35 height 28
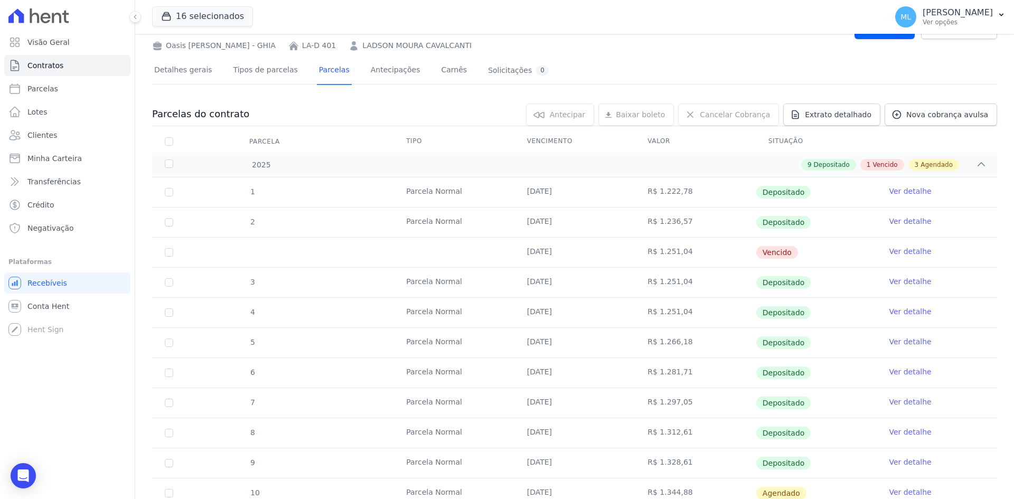
scroll to position [106, 0]
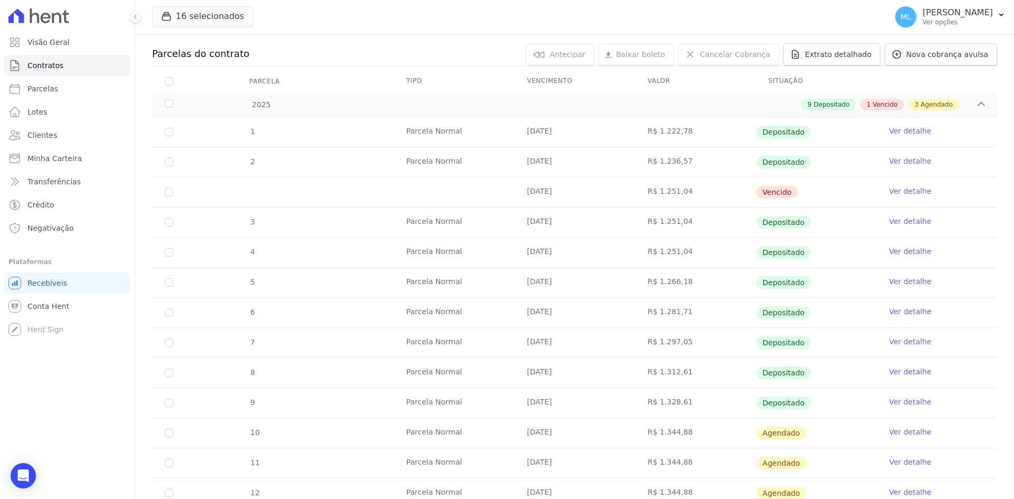
click at [895, 188] on link "Ver detalhe" at bounding box center [910, 191] width 42 height 11
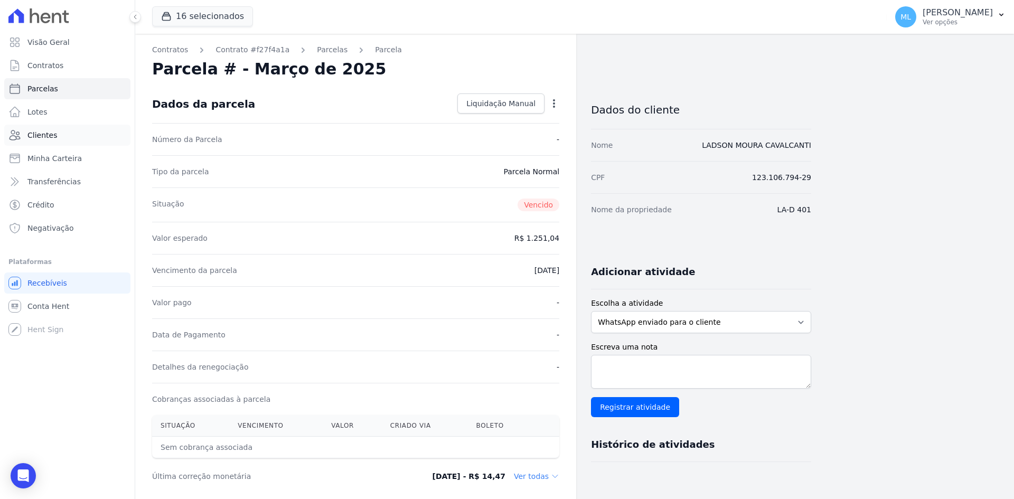
click at [87, 137] on link "Clientes" at bounding box center [67, 135] width 126 height 21
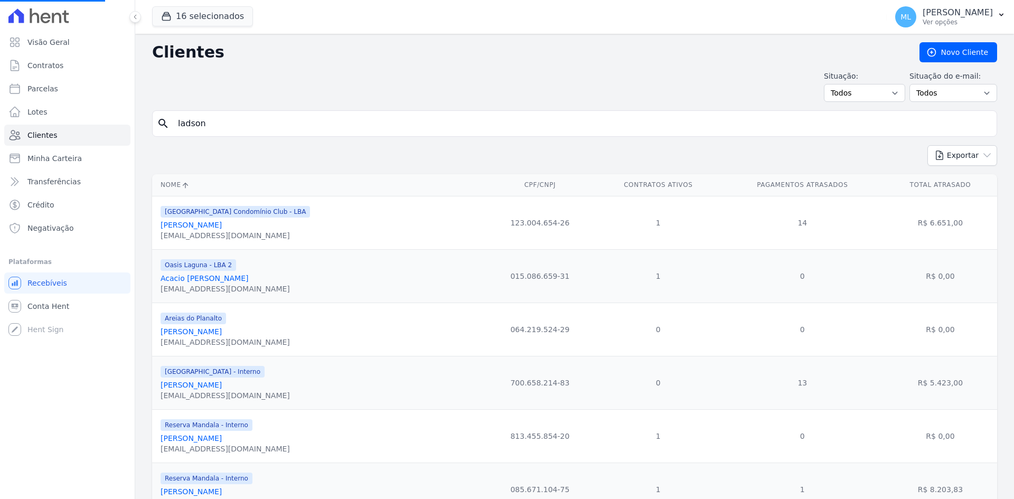
click at [248, 127] on input "ladson" at bounding box center [582, 123] width 821 height 21
click at [256, 120] on input "search" at bounding box center [582, 123] width 821 height 21
type input "[PERSON_NAME]"
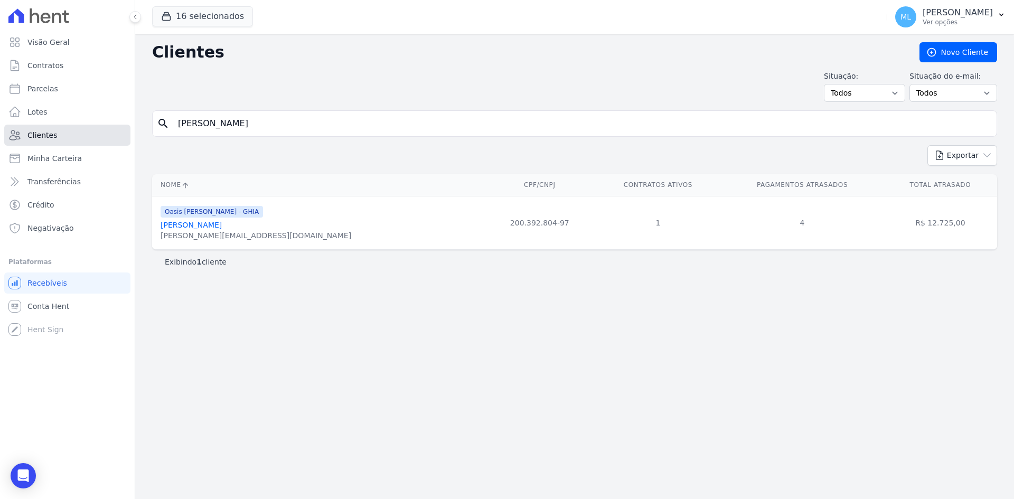
click at [83, 135] on link "Clientes" at bounding box center [67, 135] width 126 height 21
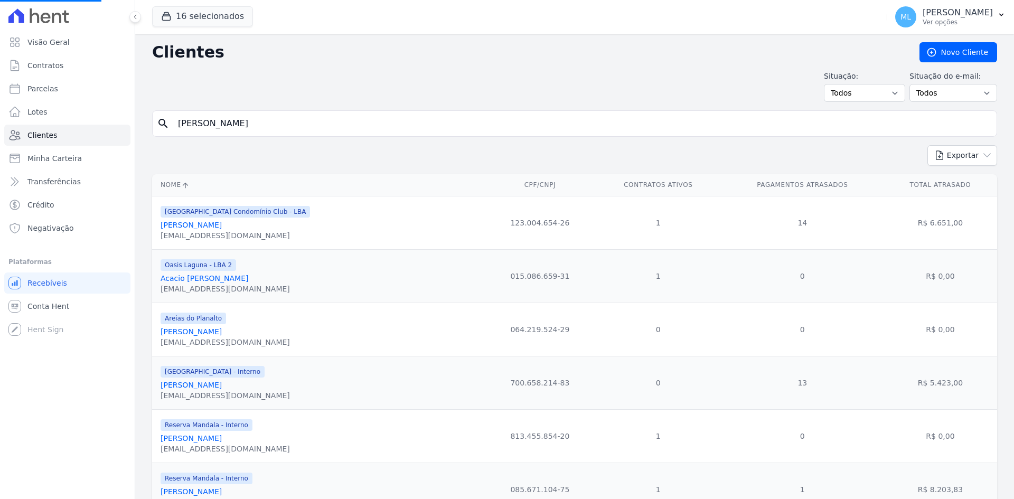
click at [262, 125] on input "[PERSON_NAME]" at bounding box center [582, 123] width 821 height 21
drag, startPoint x: 262, startPoint y: 125, endPoint x: 120, endPoint y: 128, distance: 141.6
click at [120, 128] on div "Visão Geral Contratos [GEOGRAPHIC_DATA] Lotes Clientes Minha Carteira Transferê…" at bounding box center [507, 249] width 1014 height 499
click at [205, 124] on input "search" at bounding box center [582, 123] width 821 height 21
type input "Marli"
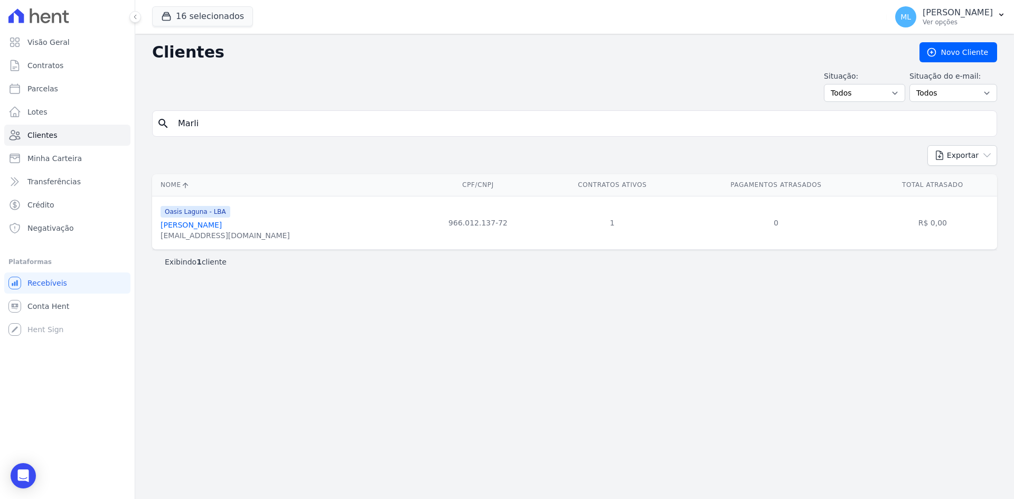
click at [217, 225] on link "[PERSON_NAME]" at bounding box center [191, 225] width 61 height 8
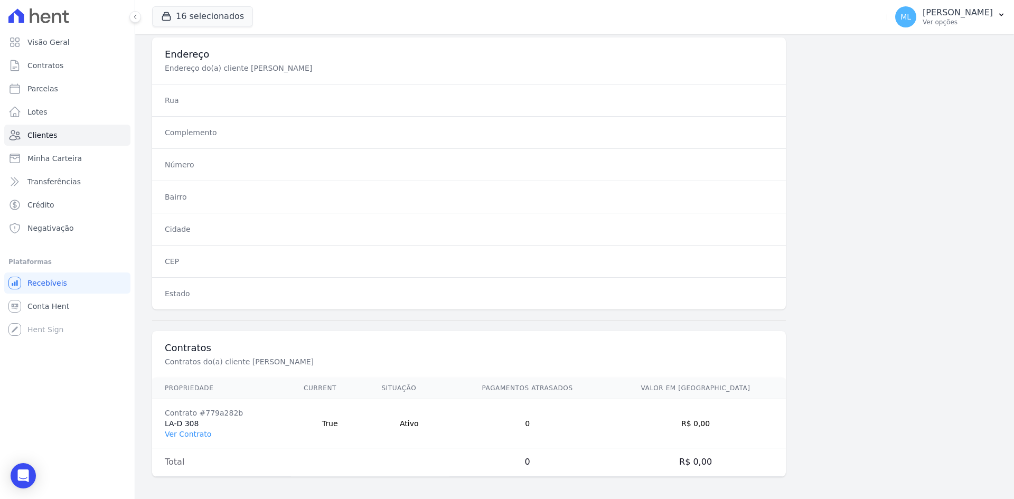
scroll to position [489, 0]
click at [200, 432] on link "Ver Contrato" at bounding box center [188, 431] width 46 height 8
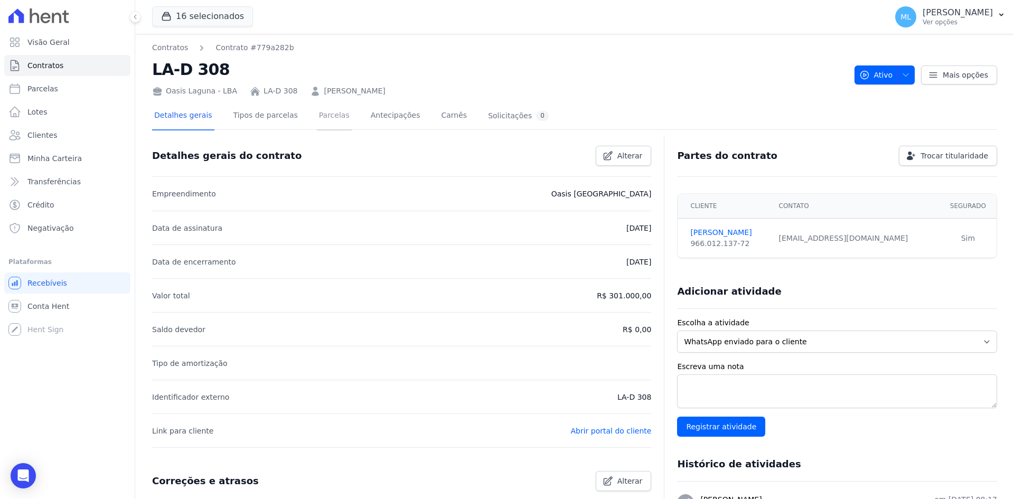
click at [321, 120] on link "Parcelas" at bounding box center [334, 116] width 35 height 28
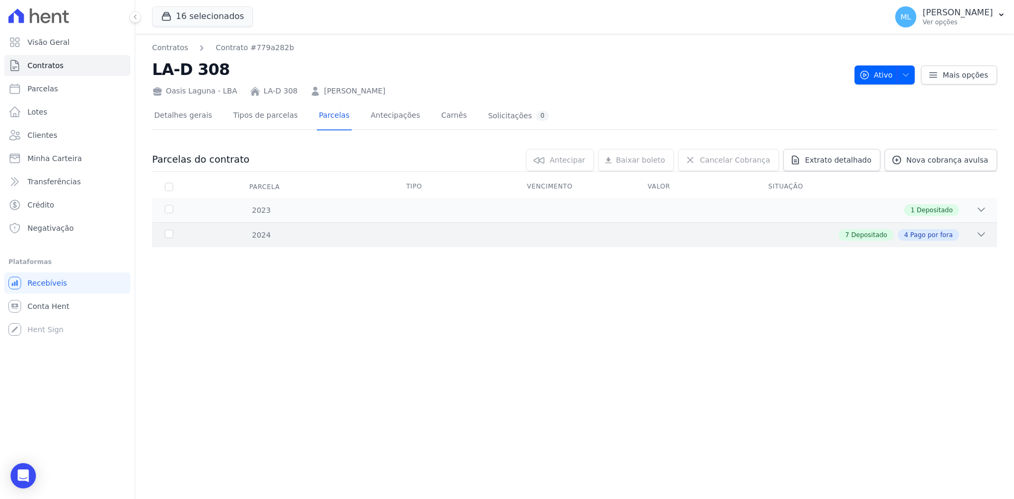
click at [341, 228] on div "2024 7 Depositado 4 Pago por fora" at bounding box center [574, 234] width 845 height 25
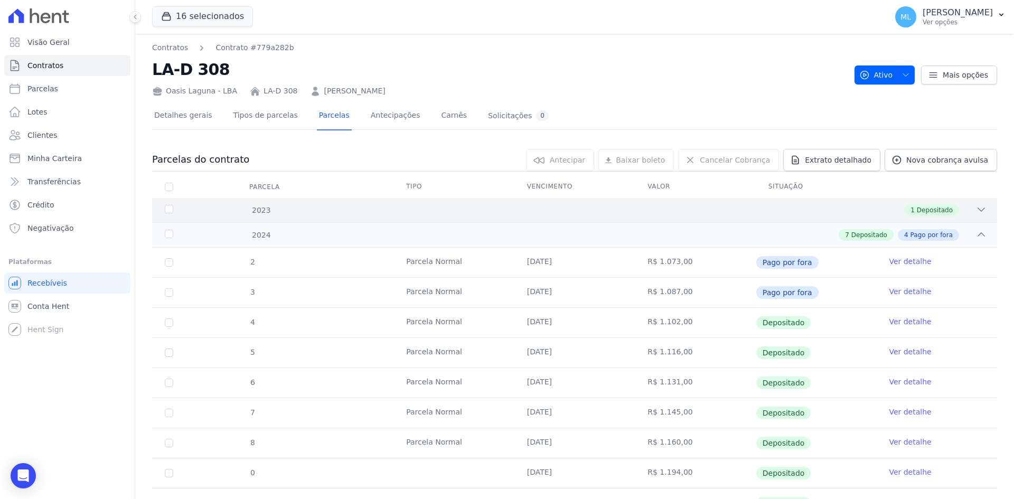
click at [351, 213] on div "1 Depositado" at bounding box center [616, 210] width 741 height 12
